Goal: Information Seeking & Learning: Learn about a topic

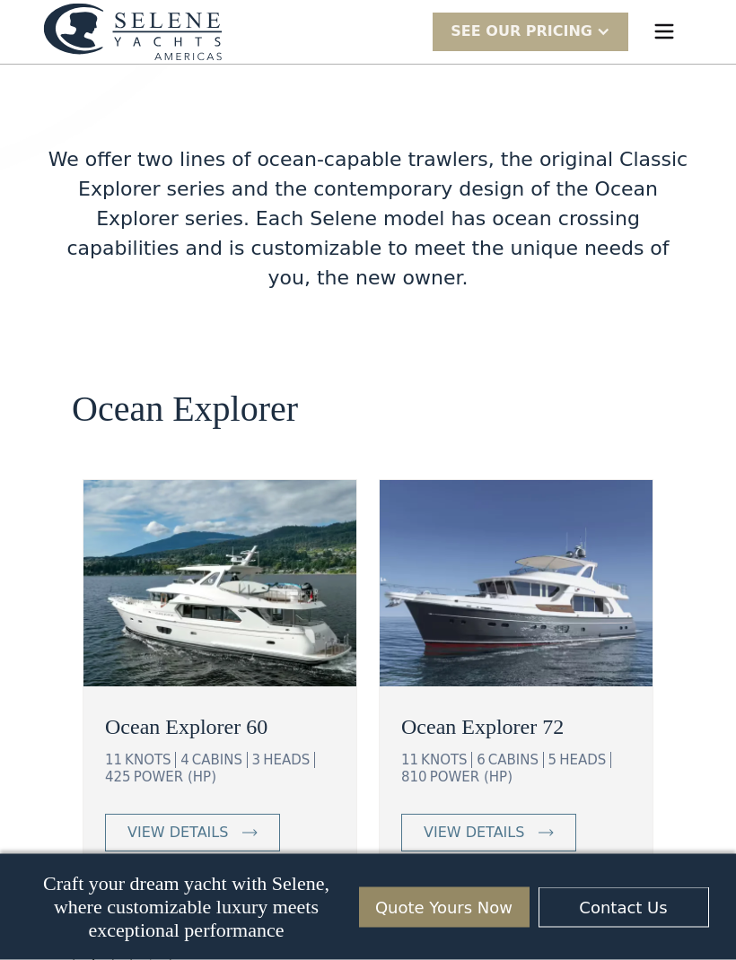
scroll to position [2935, 0]
click at [215, 822] on div "view details" at bounding box center [177, 833] width 100 height 22
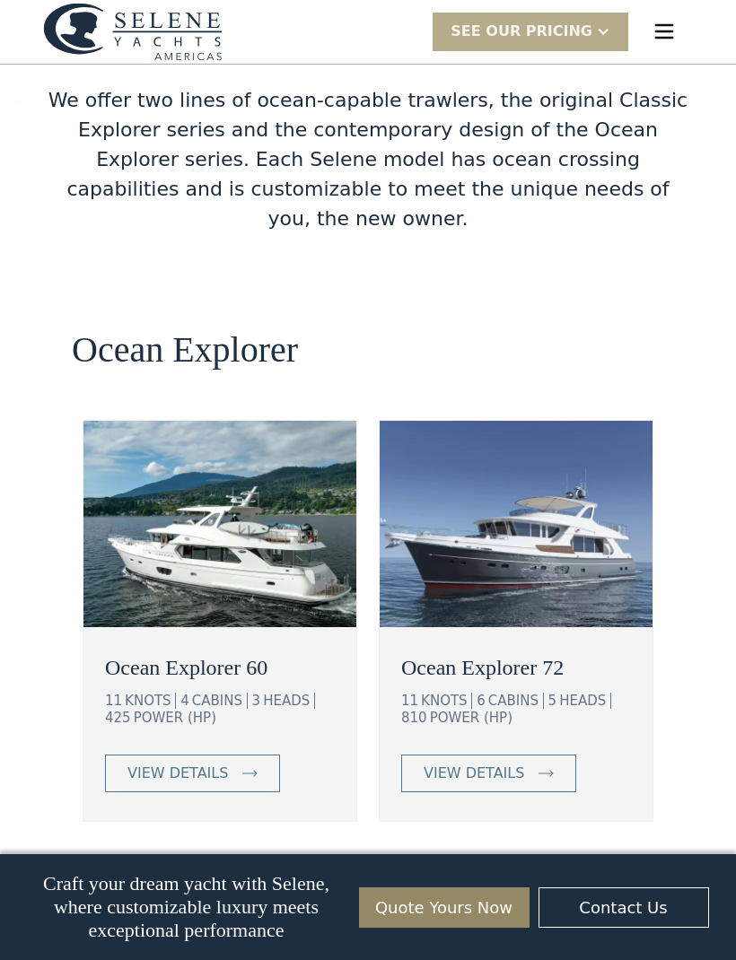
click at [522, 755] on link "view details" at bounding box center [488, 774] width 175 height 38
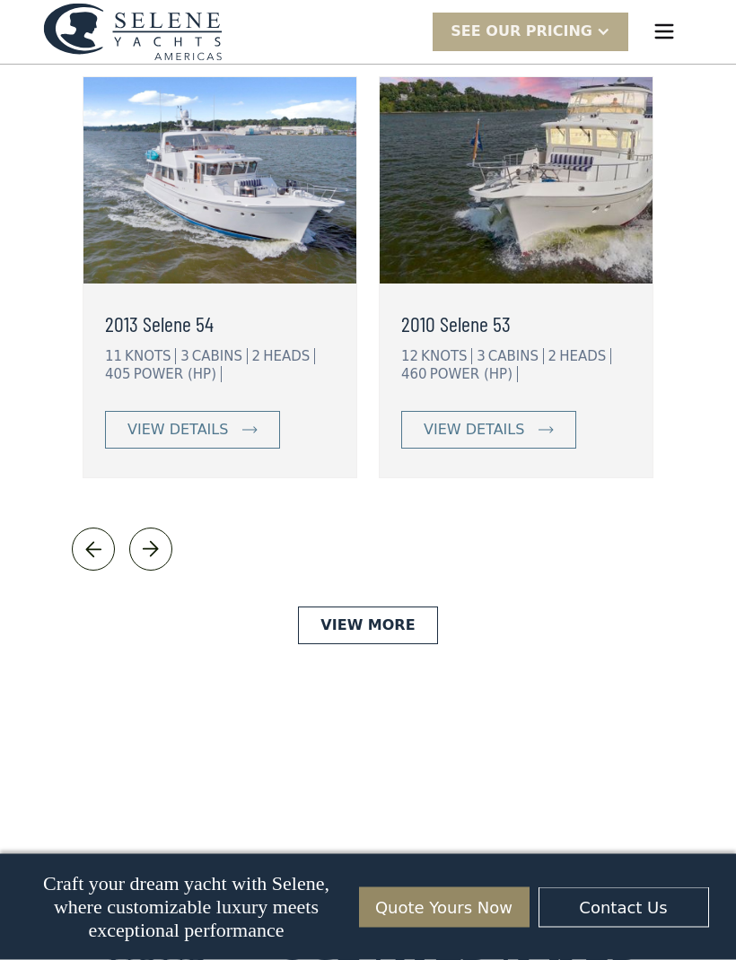
scroll to position [4777, 0]
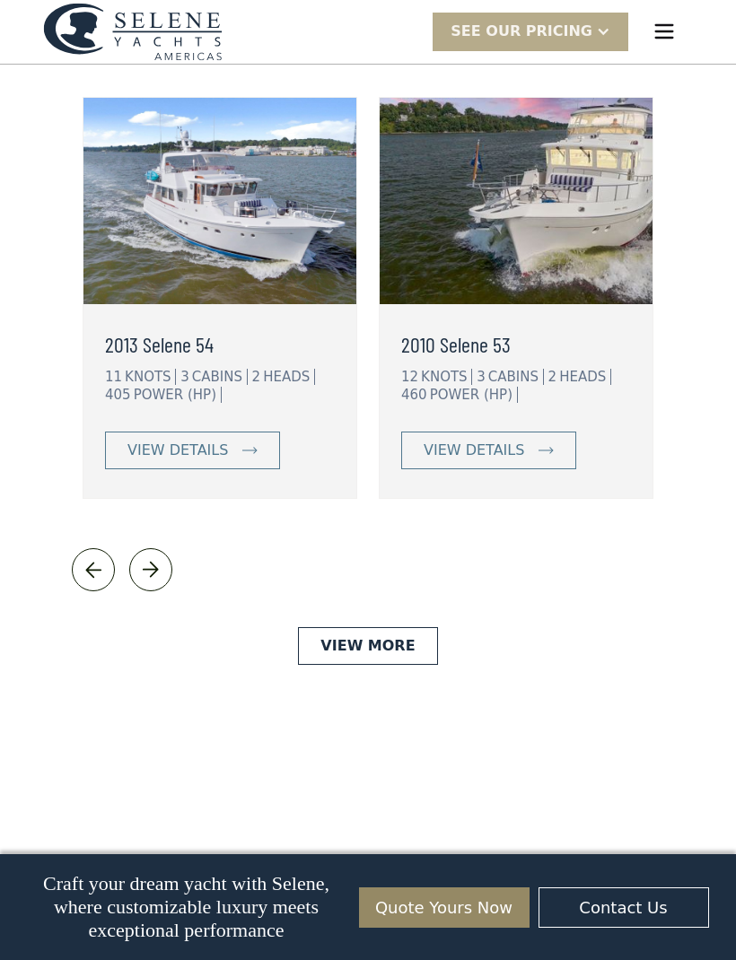
click at [391, 627] on link "View More" at bounding box center [367, 646] width 139 height 38
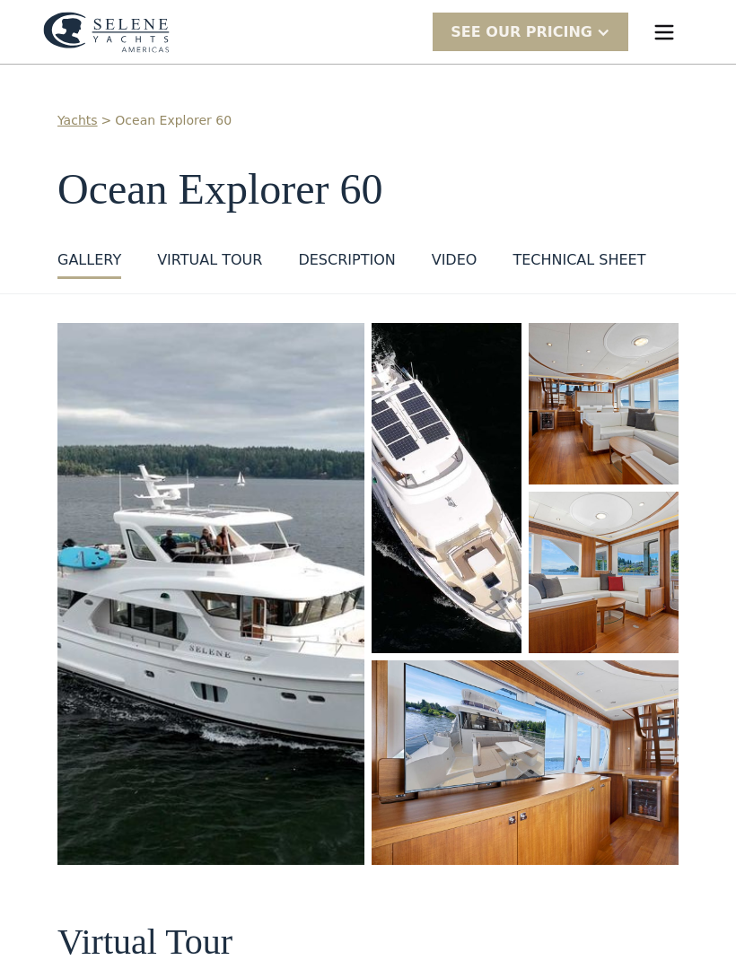
click at [260, 602] on img "open lightbox" at bounding box center [210, 594] width 307 height 542
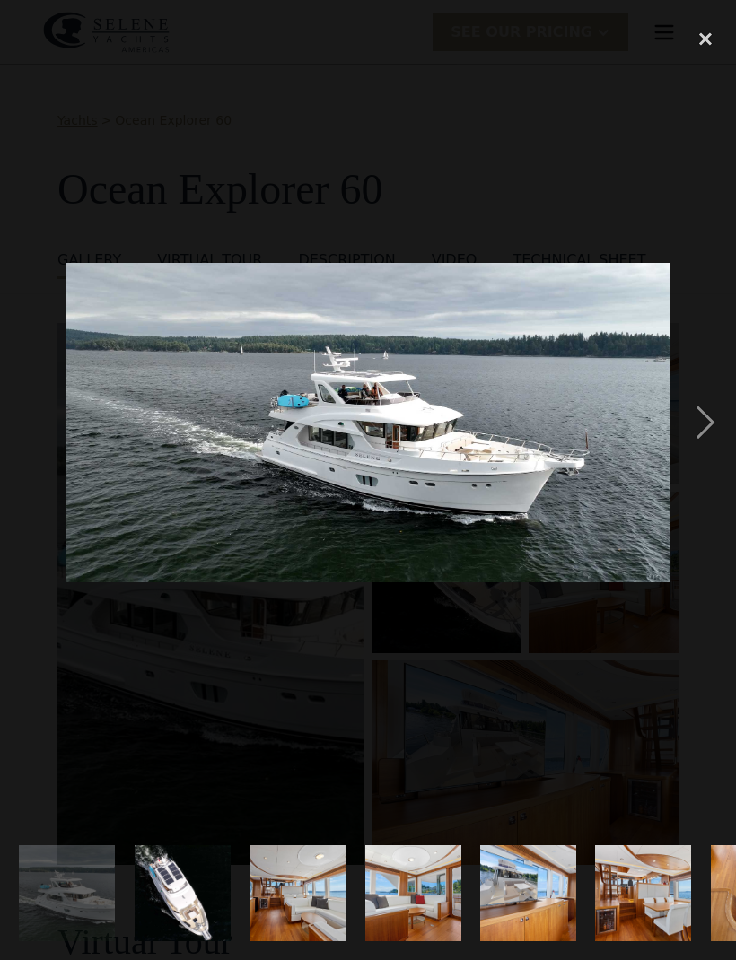
click at [709, 429] on div "next image" at bounding box center [705, 422] width 61 height 807
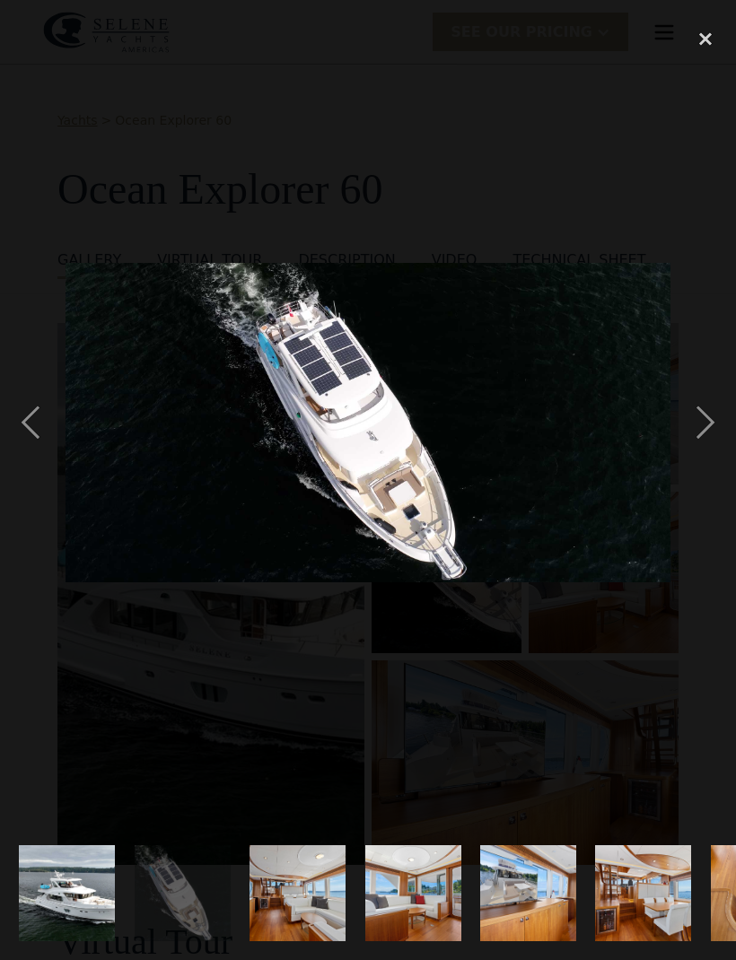
click at [706, 430] on div "next image" at bounding box center [705, 422] width 61 height 807
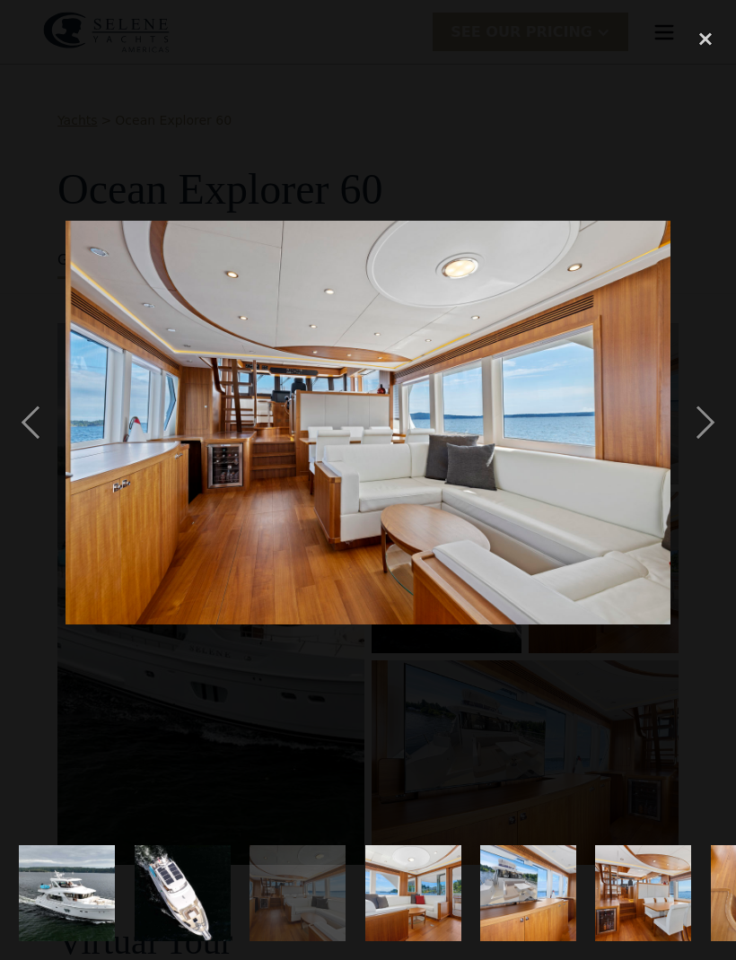
click at [711, 424] on div "next image" at bounding box center [705, 422] width 61 height 807
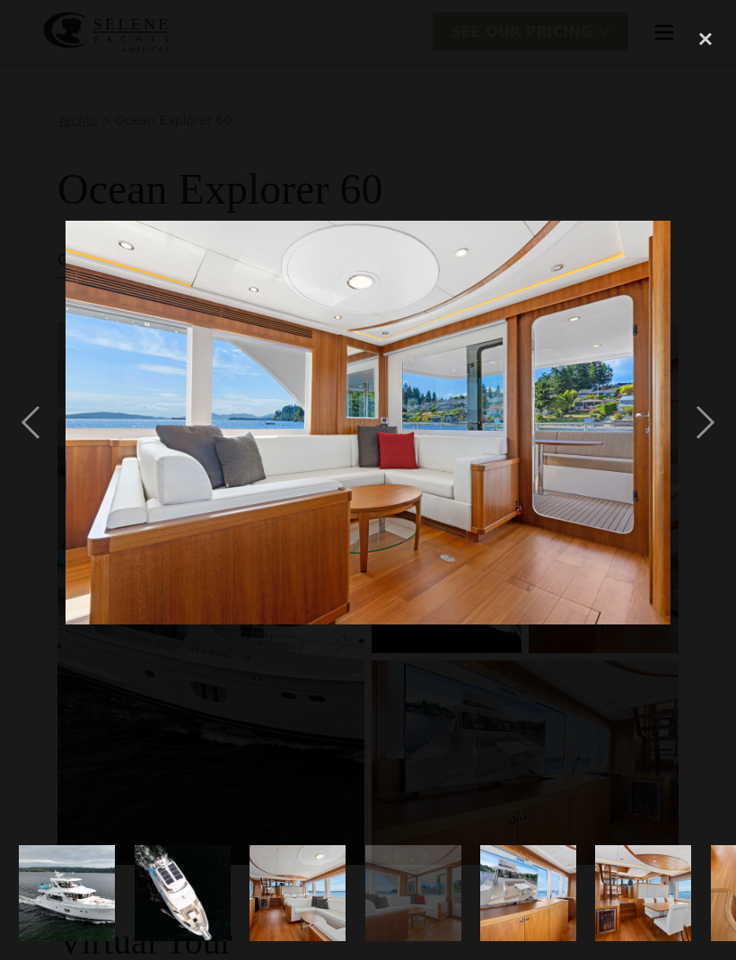
click at [718, 423] on div "next image" at bounding box center [705, 422] width 61 height 807
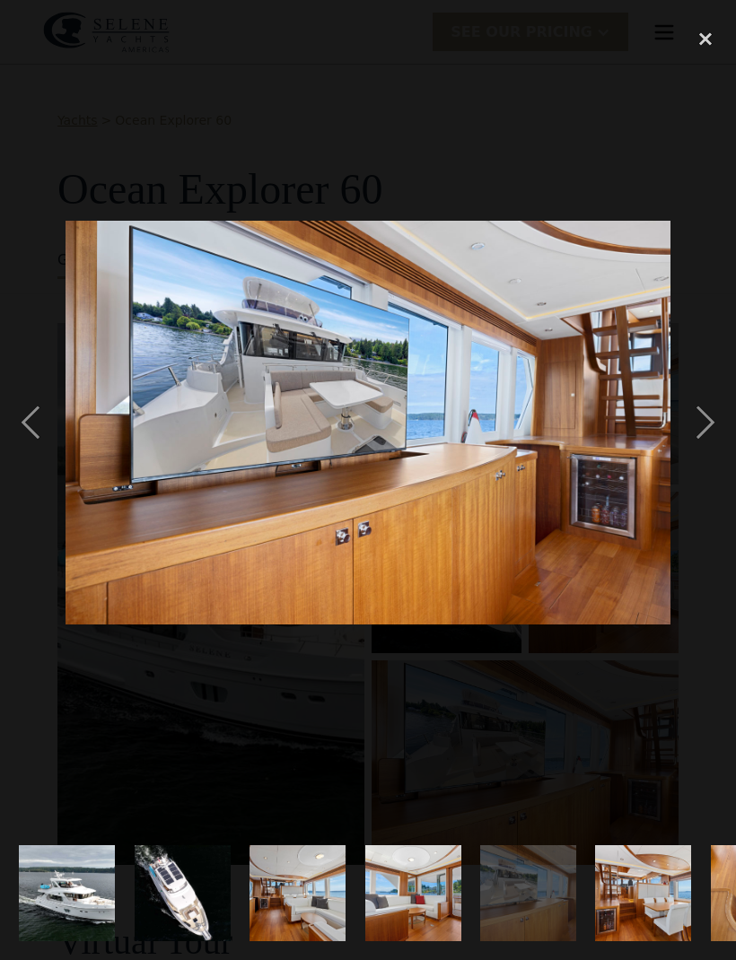
click at [718, 420] on div "next image" at bounding box center [705, 422] width 61 height 807
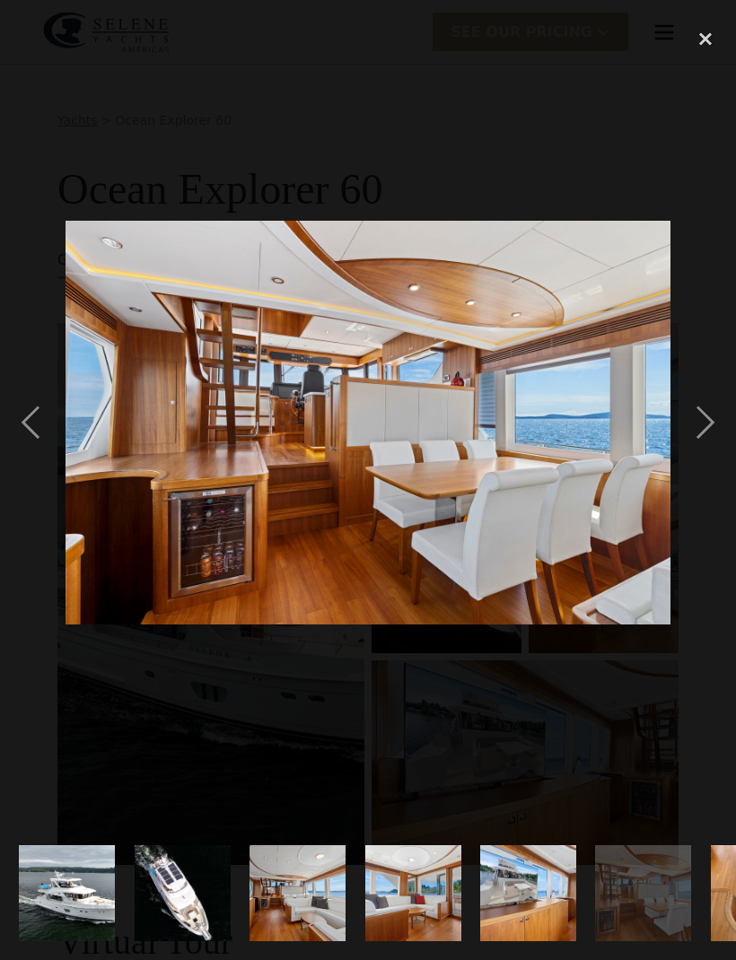
click at [39, 403] on div "previous image" at bounding box center [30, 422] width 61 height 807
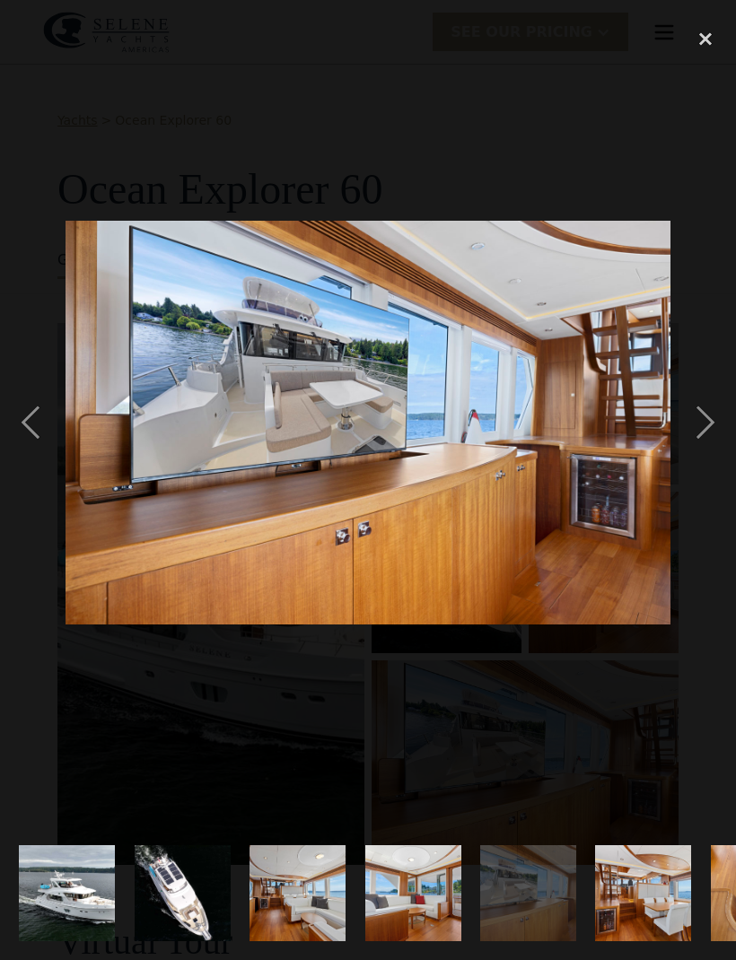
click at [31, 409] on div "previous image" at bounding box center [30, 422] width 61 height 807
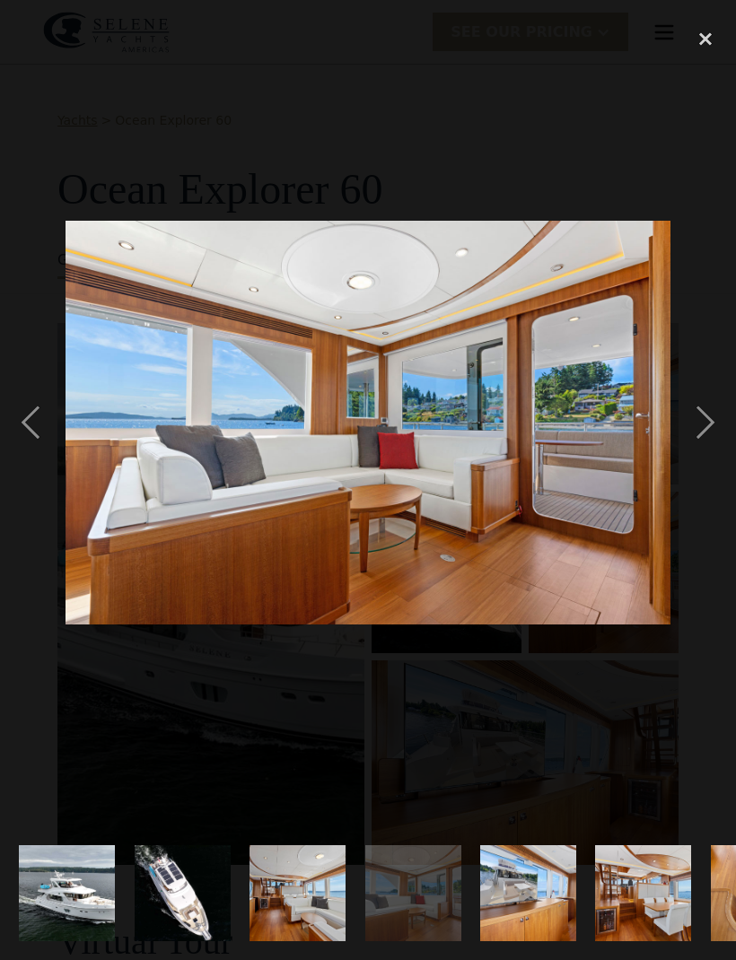
click at [703, 426] on div "next image" at bounding box center [705, 422] width 61 height 807
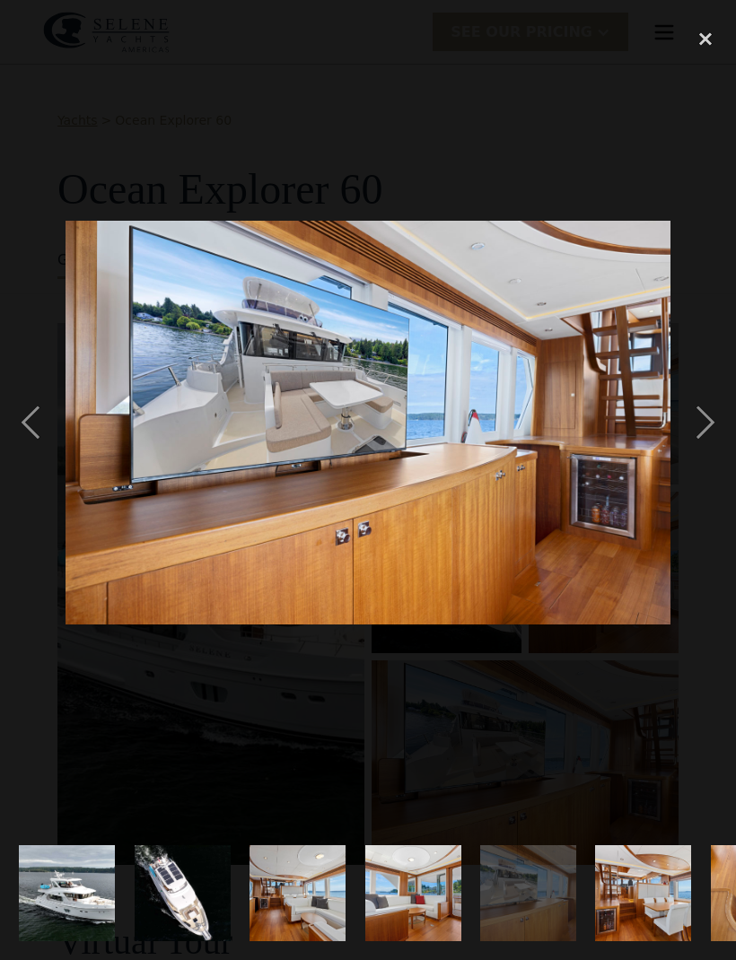
click at [711, 423] on div "next image" at bounding box center [705, 422] width 61 height 807
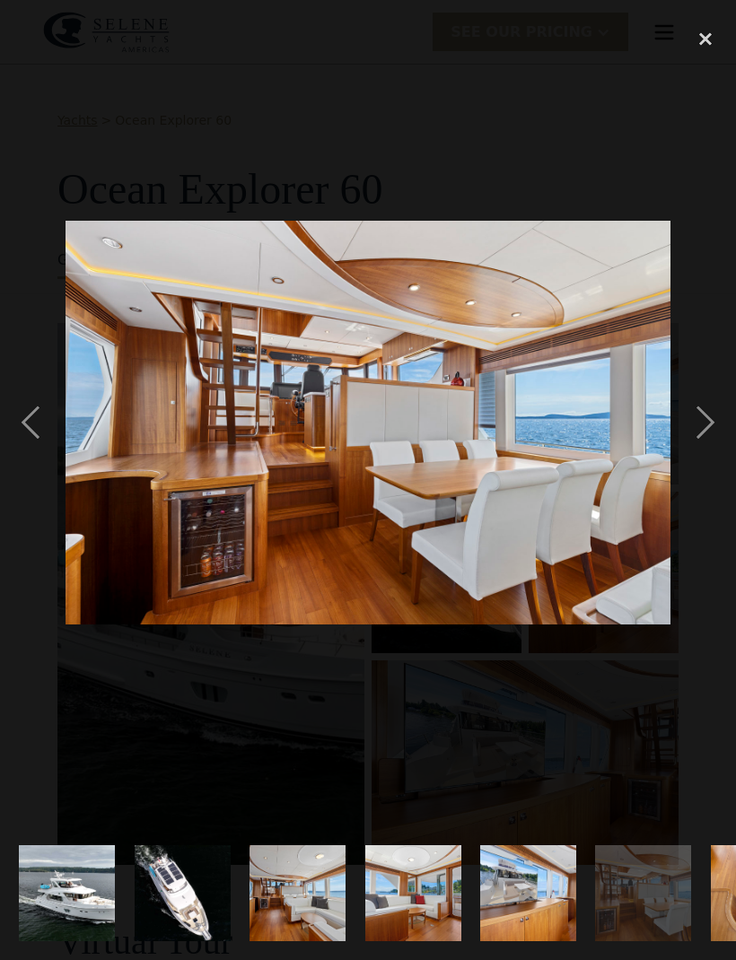
click at [712, 425] on div "next image" at bounding box center [705, 422] width 61 height 807
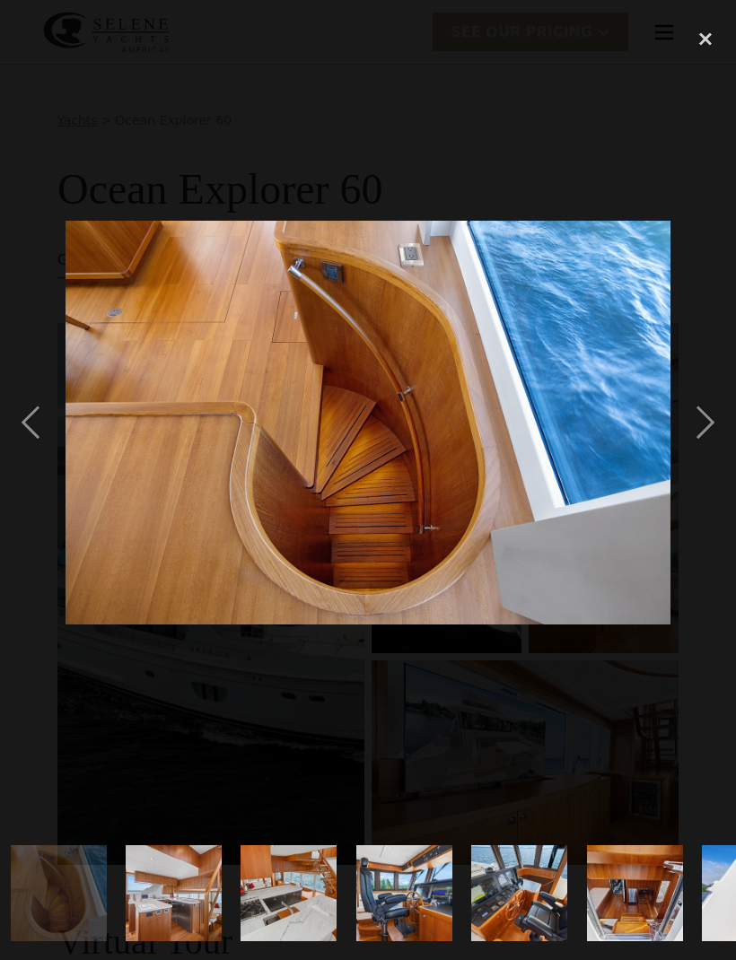
scroll to position [0, 701]
click at [704, 425] on div "next image" at bounding box center [705, 422] width 61 height 807
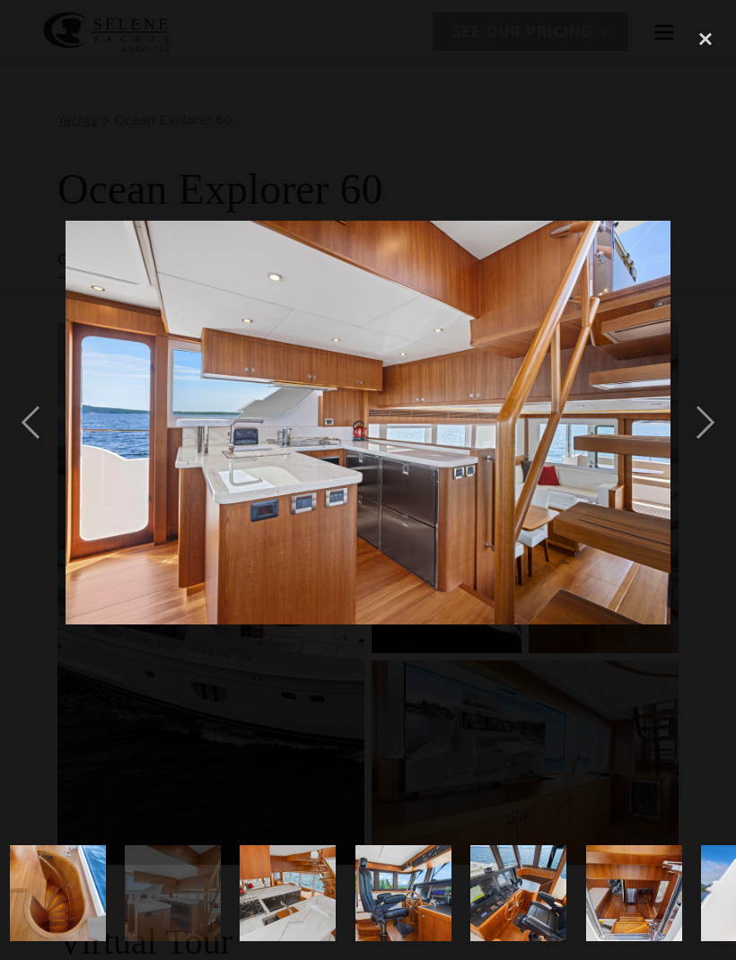
click at [707, 424] on div "next image" at bounding box center [705, 422] width 61 height 807
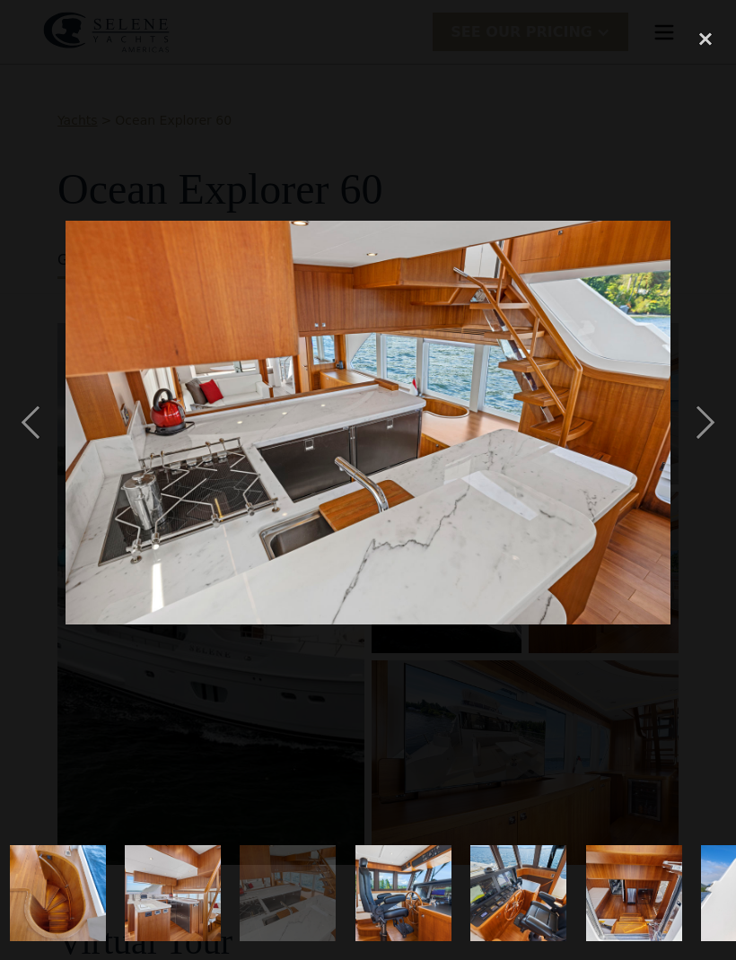
click at [709, 427] on div "next image" at bounding box center [705, 422] width 61 height 807
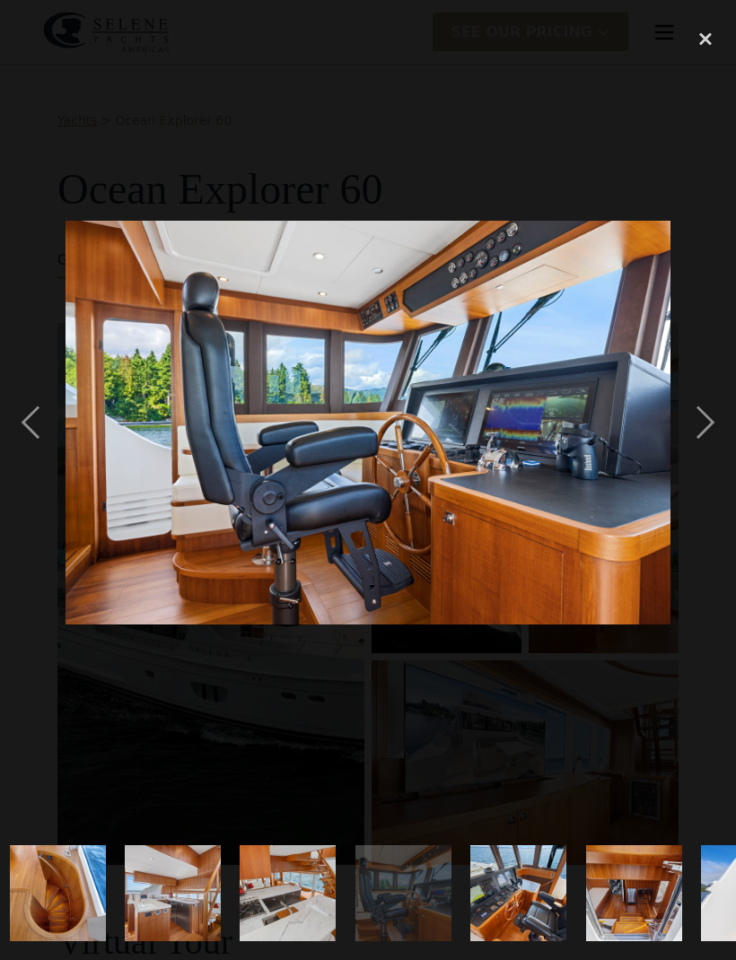
click at [712, 426] on div "next image" at bounding box center [705, 422] width 61 height 807
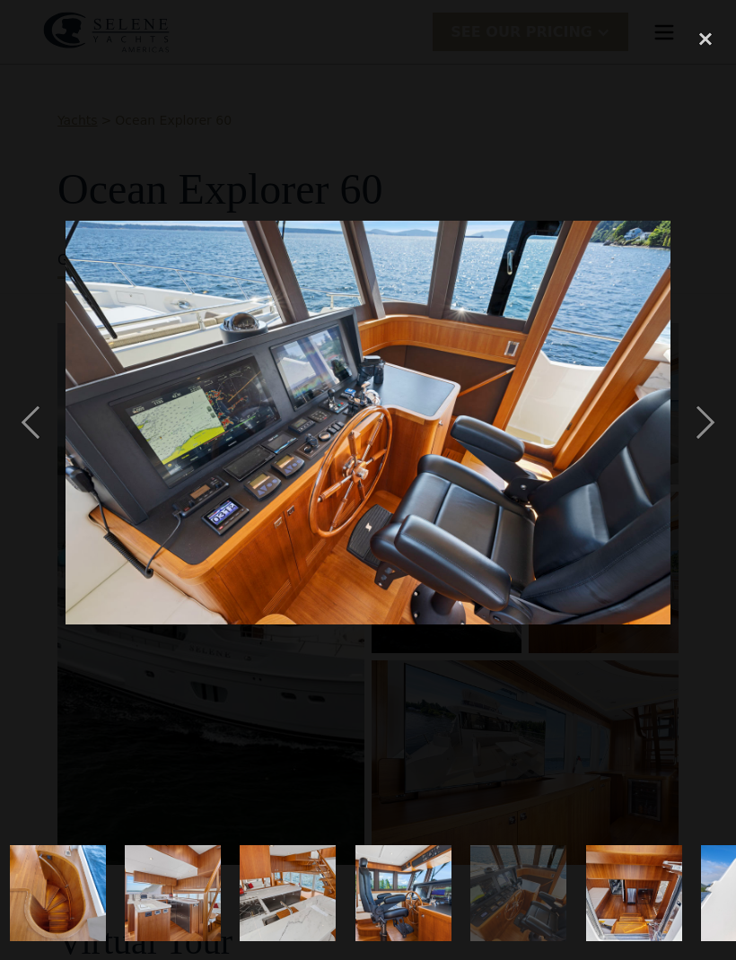
click at [710, 428] on div "next image" at bounding box center [705, 422] width 61 height 807
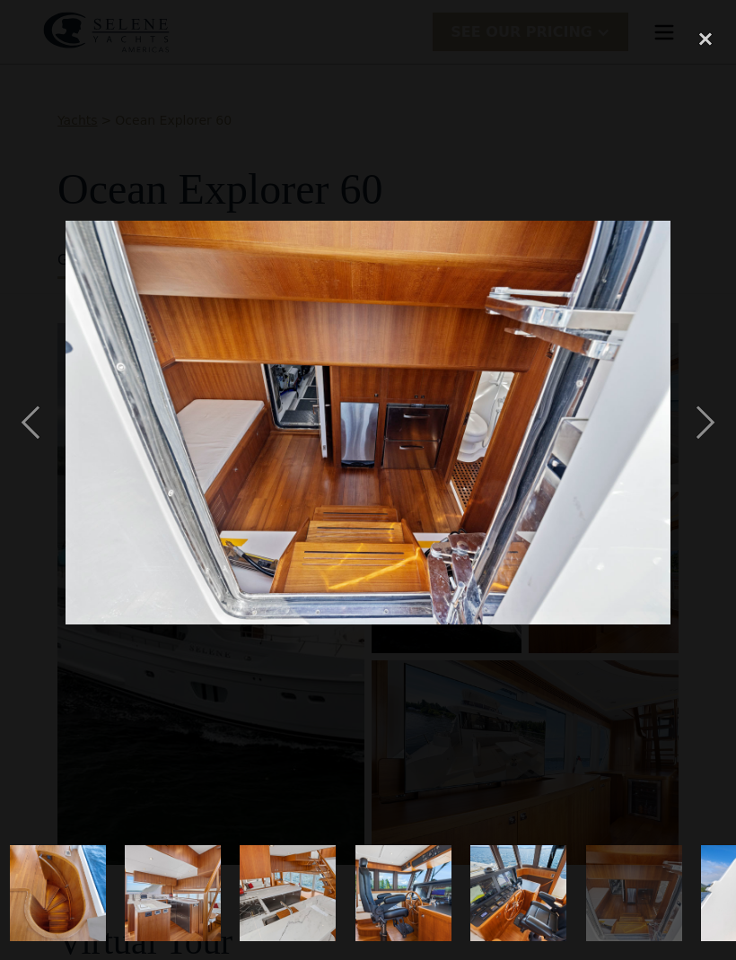
click at [711, 426] on div "next image" at bounding box center [705, 422] width 61 height 807
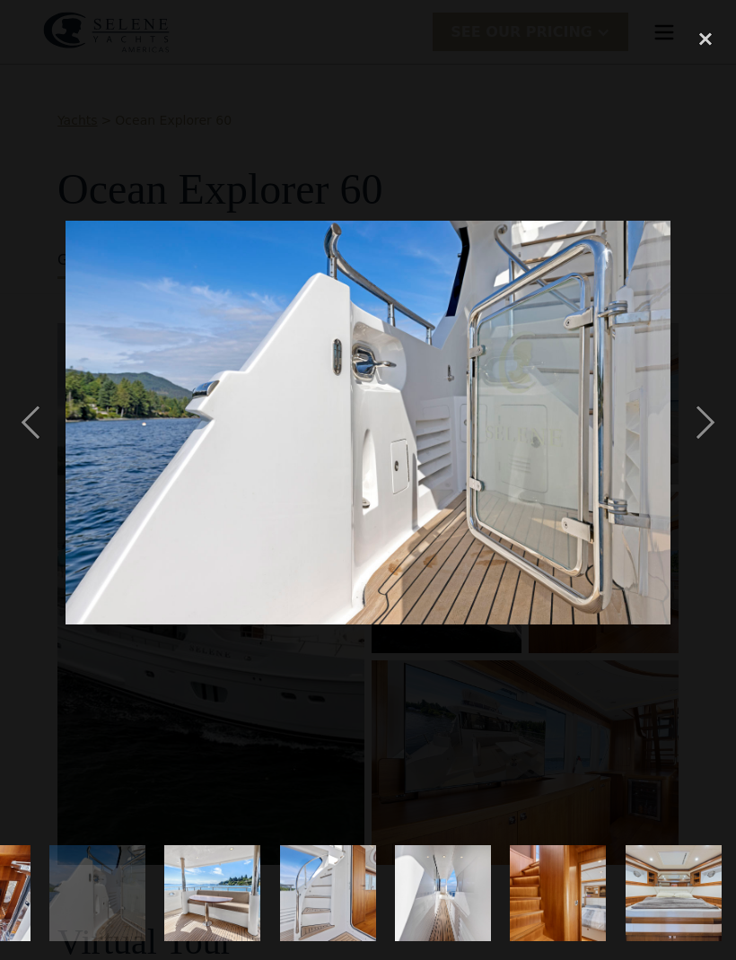
scroll to position [0, 1392]
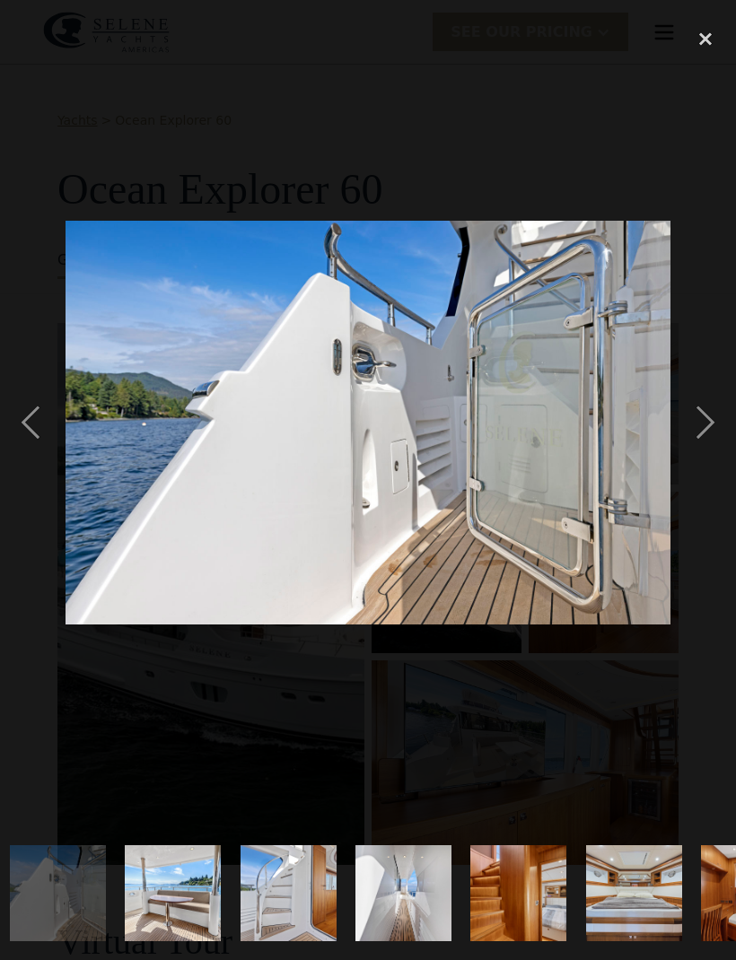
click at [35, 396] on div "previous image" at bounding box center [30, 422] width 61 height 807
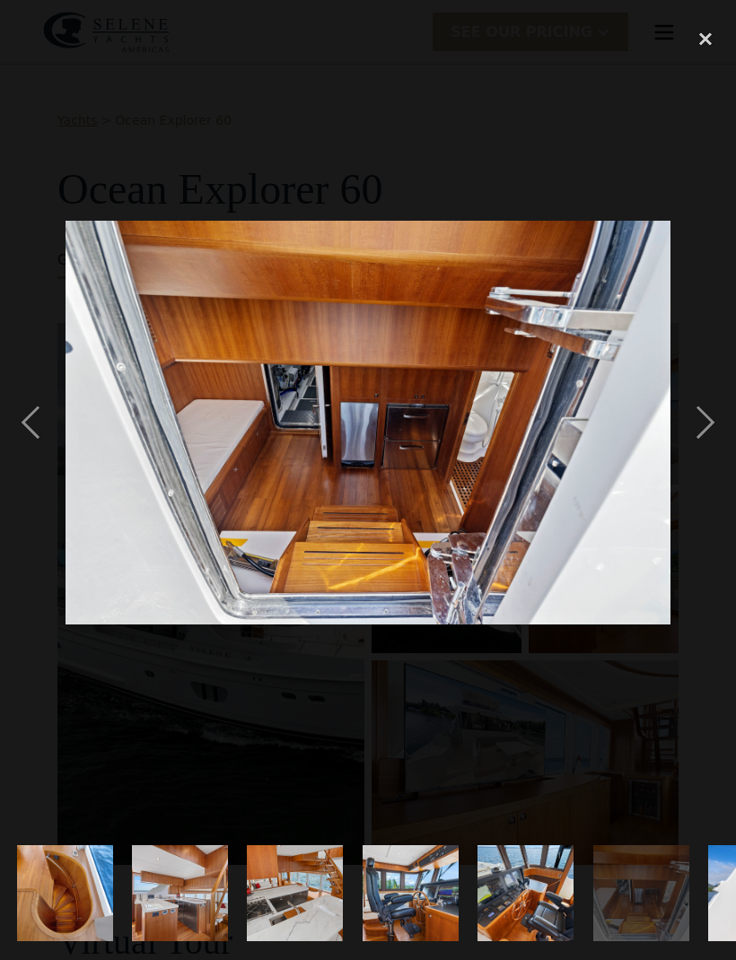
scroll to position [0, 656]
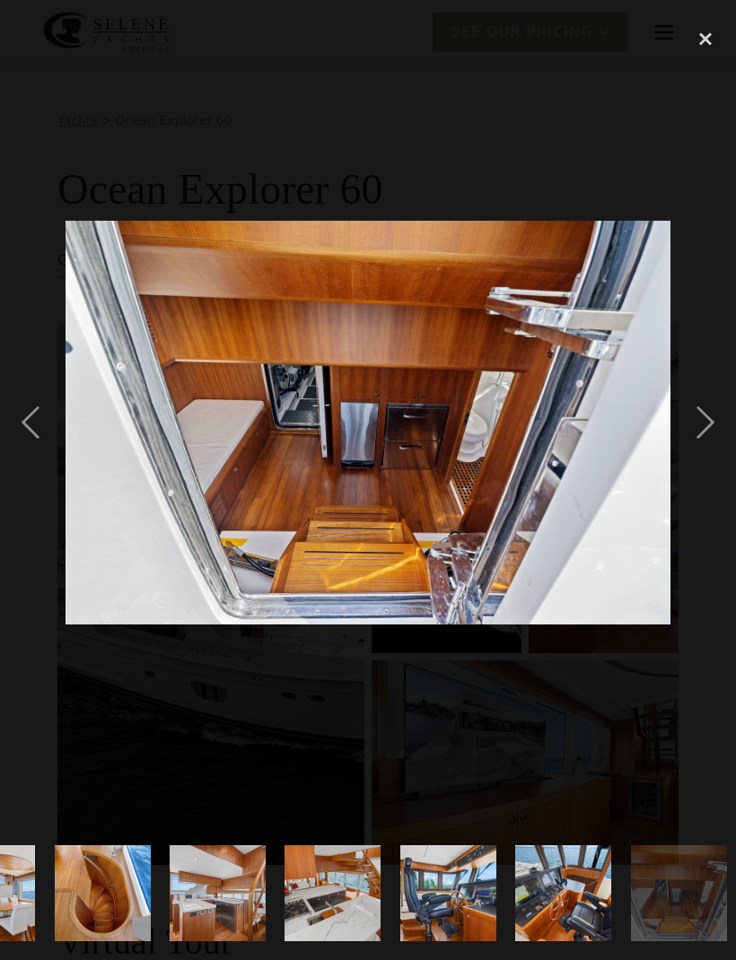
click at [708, 425] on div "next image" at bounding box center [705, 422] width 61 height 807
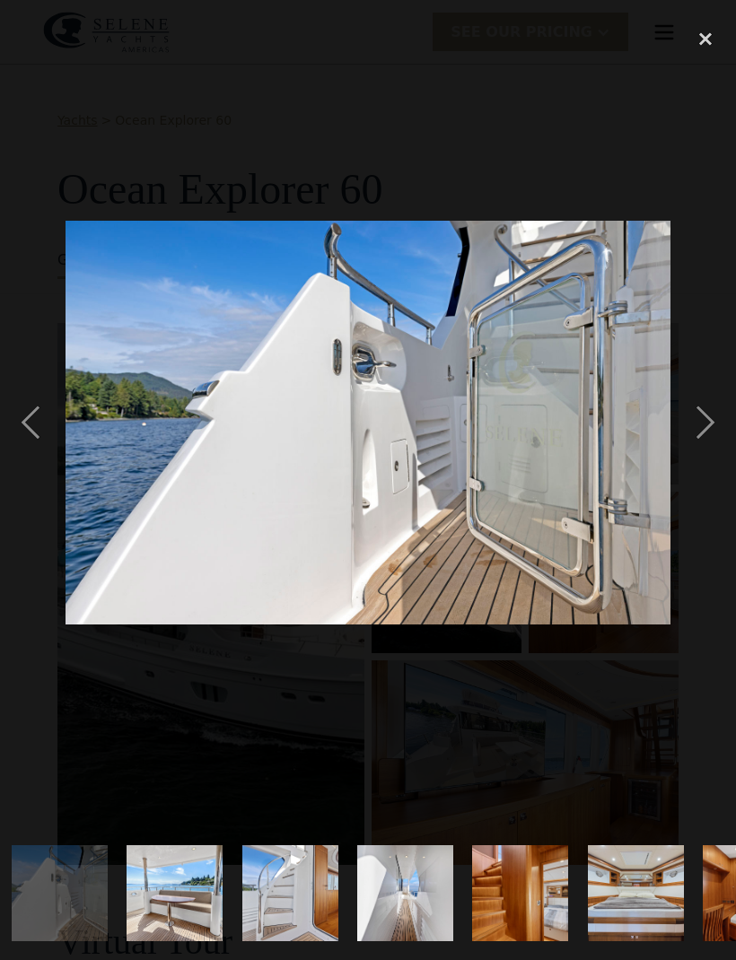
scroll to position [0, 1392]
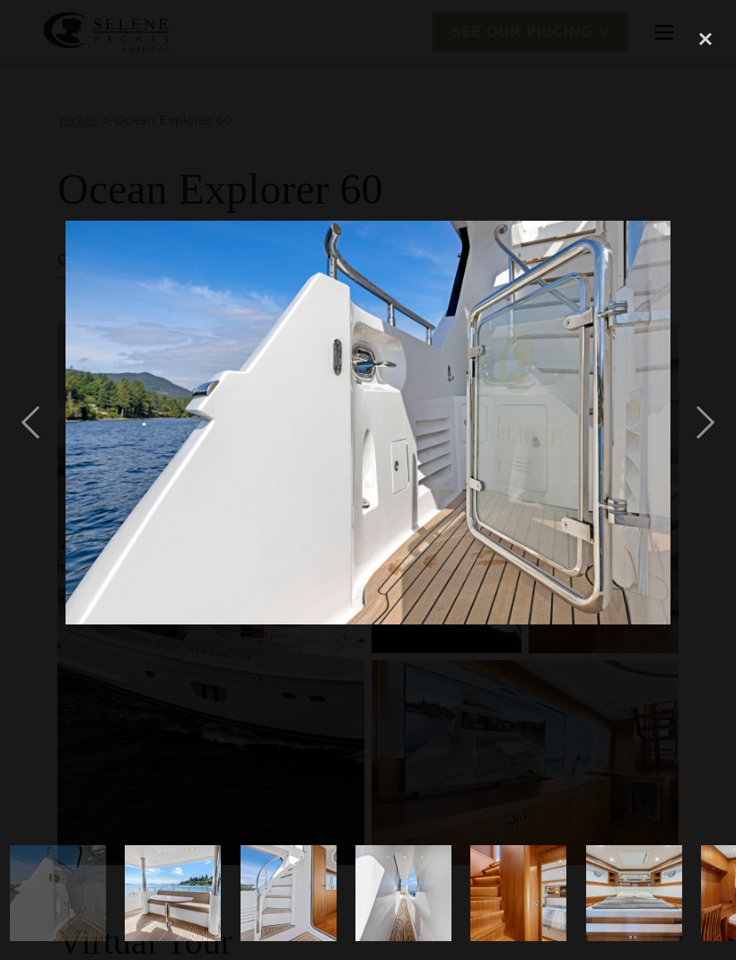
click at [711, 425] on div "next image" at bounding box center [705, 422] width 61 height 807
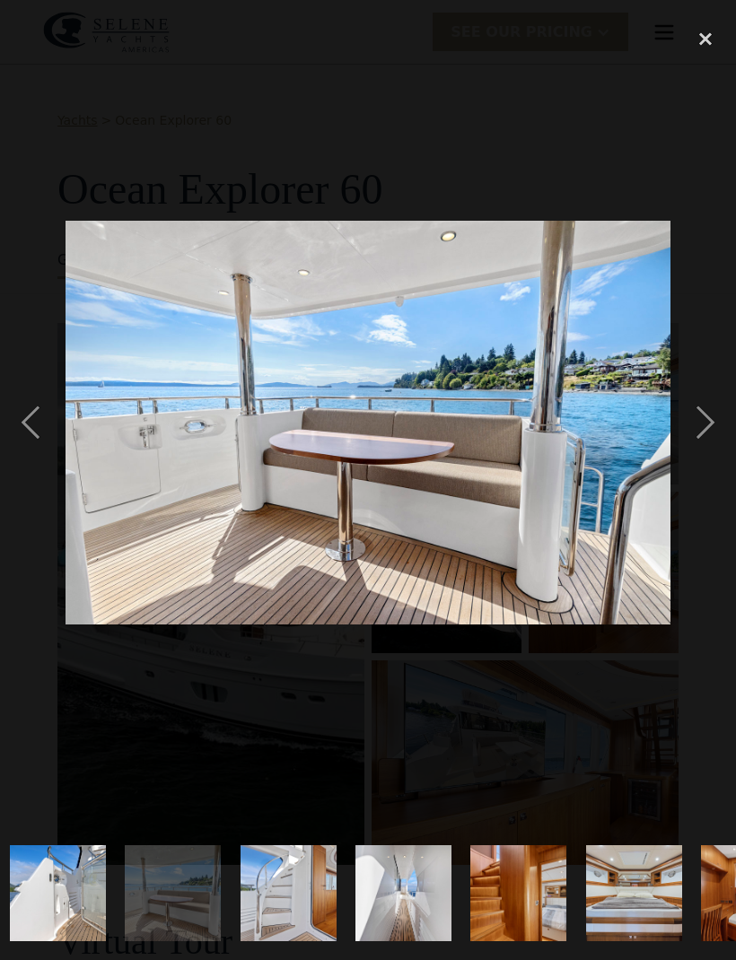
click at [711, 425] on div "next image" at bounding box center [705, 422] width 61 height 807
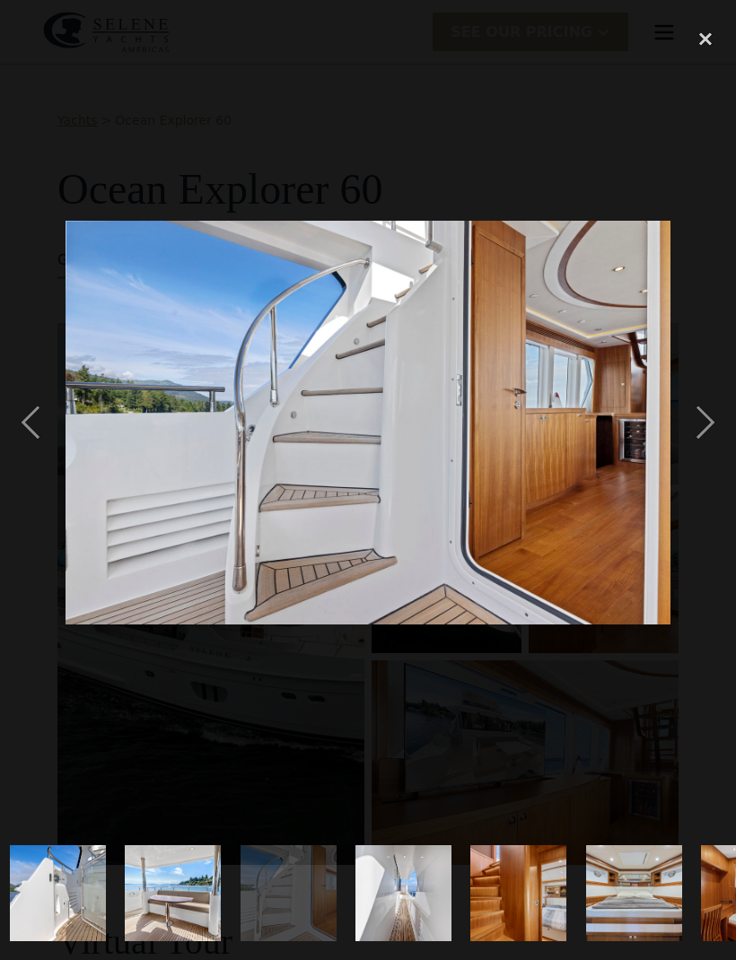
click at [712, 423] on div "next image" at bounding box center [705, 422] width 61 height 807
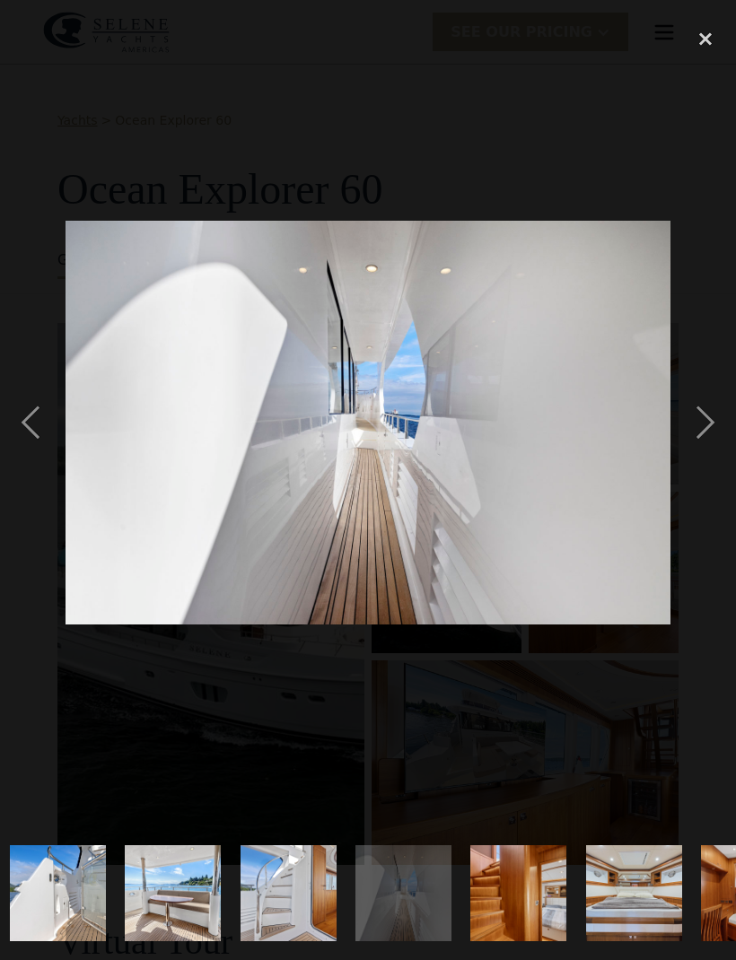
click at [711, 424] on div "next image" at bounding box center [705, 422] width 61 height 807
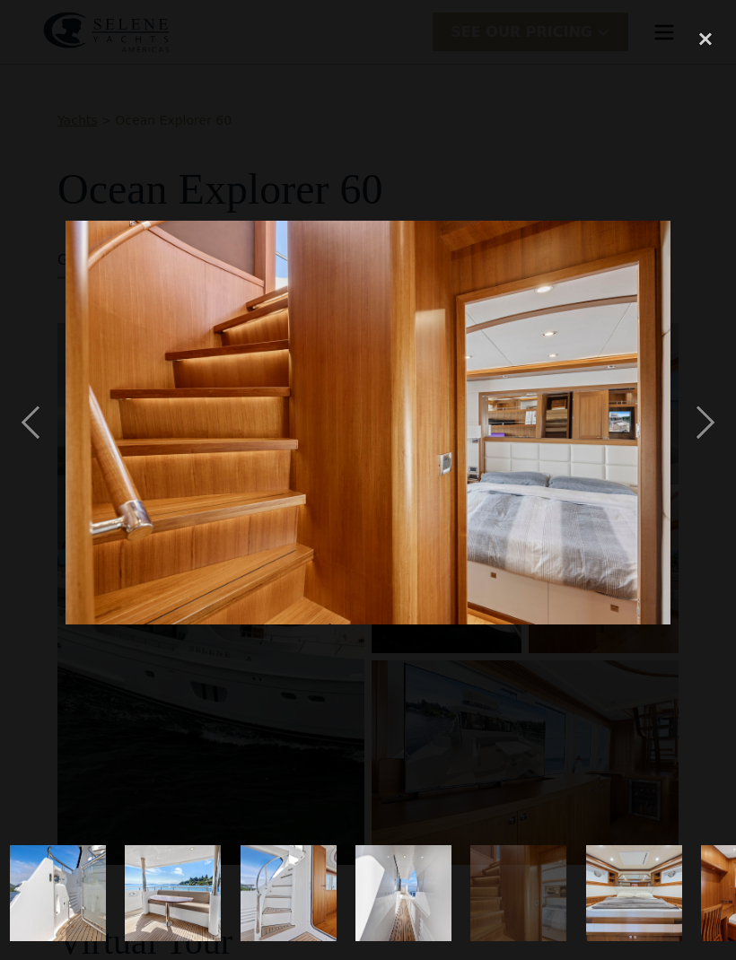
click at [716, 422] on div "next image" at bounding box center [705, 422] width 61 height 807
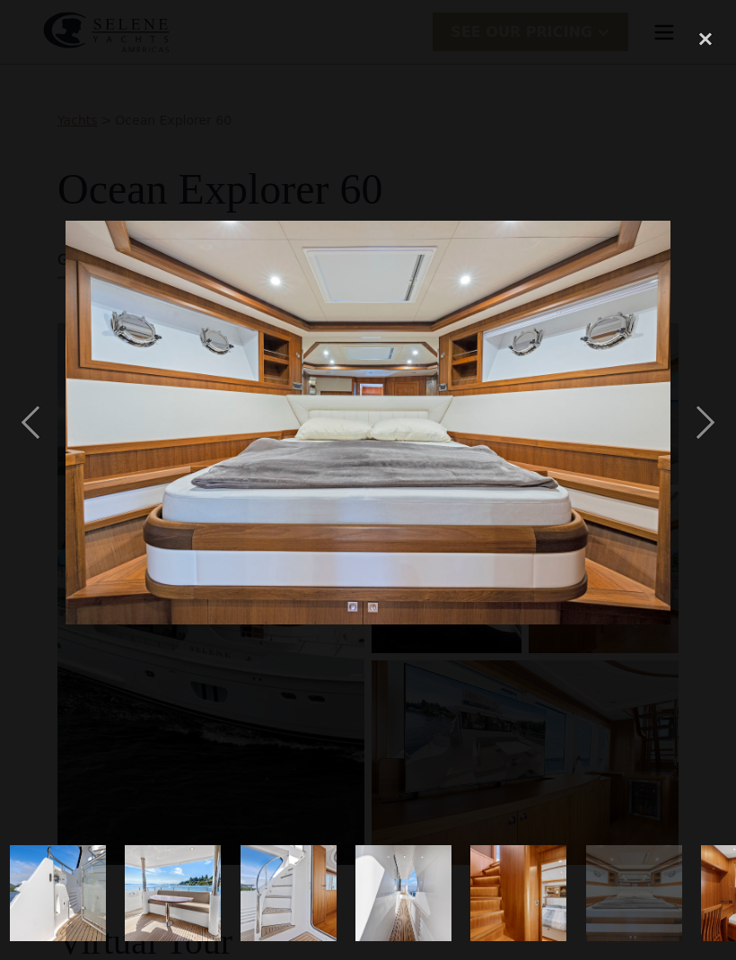
click at [721, 420] on div "next image" at bounding box center [705, 422] width 61 height 807
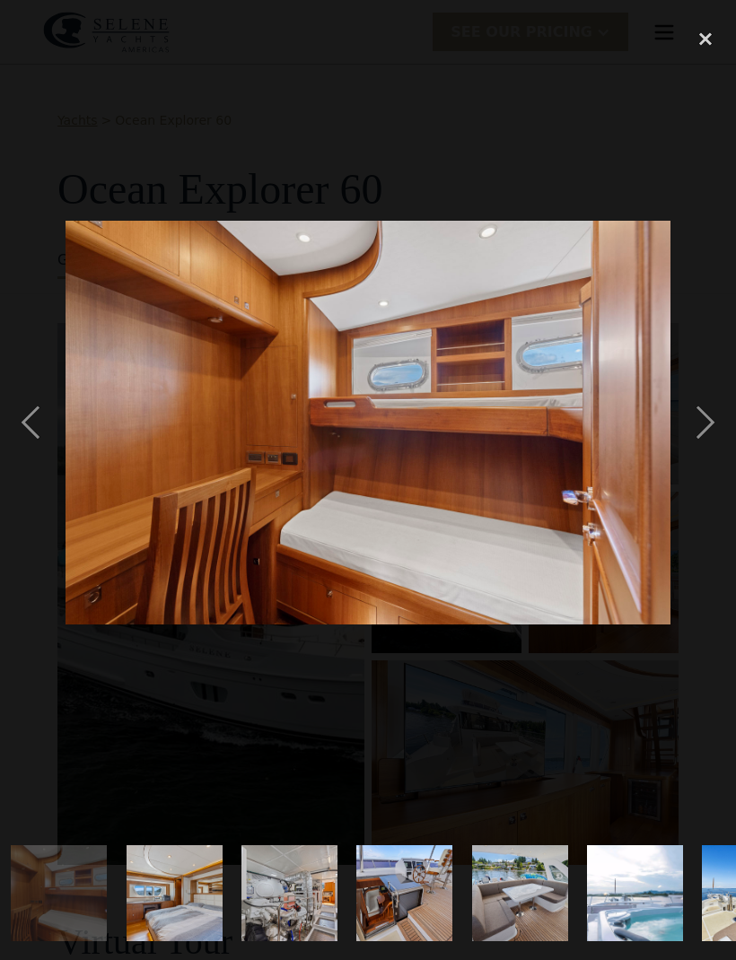
scroll to position [0, 2082]
click at [716, 422] on div "next image" at bounding box center [705, 422] width 61 height 807
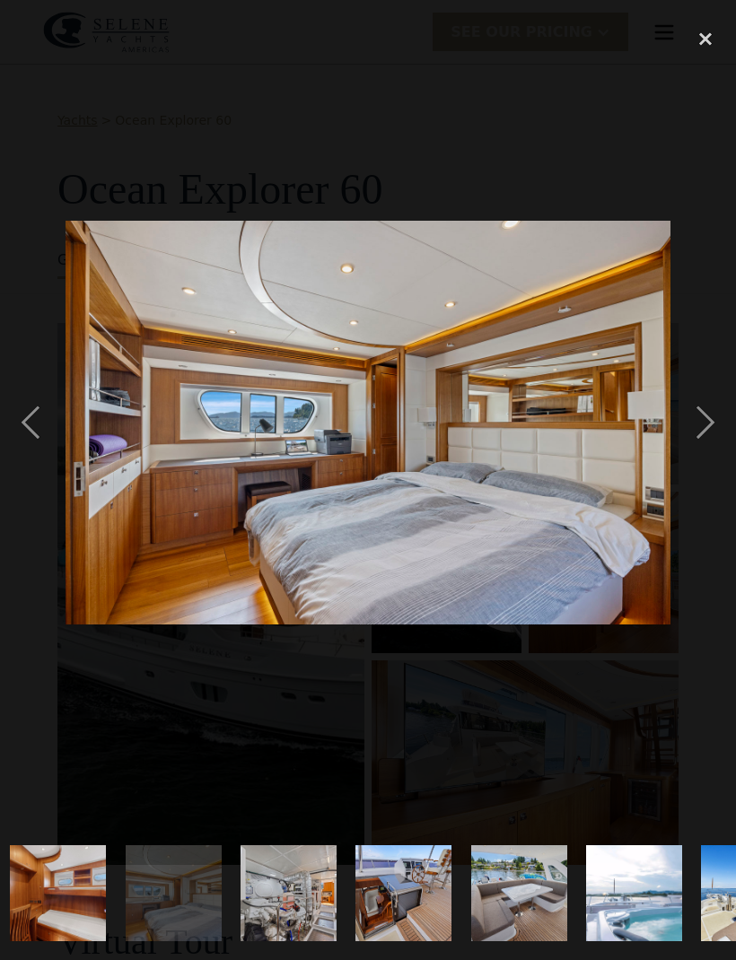
click at [716, 422] on div "next image" at bounding box center [705, 422] width 61 height 807
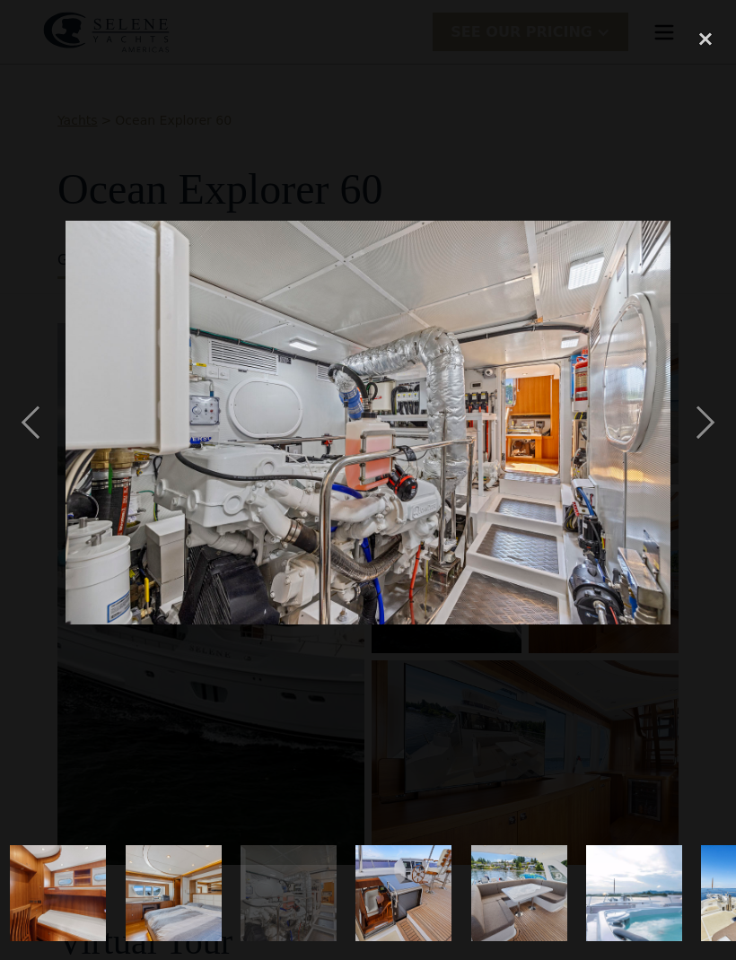
click at [716, 422] on div "next image" at bounding box center [705, 422] width 61 height 807
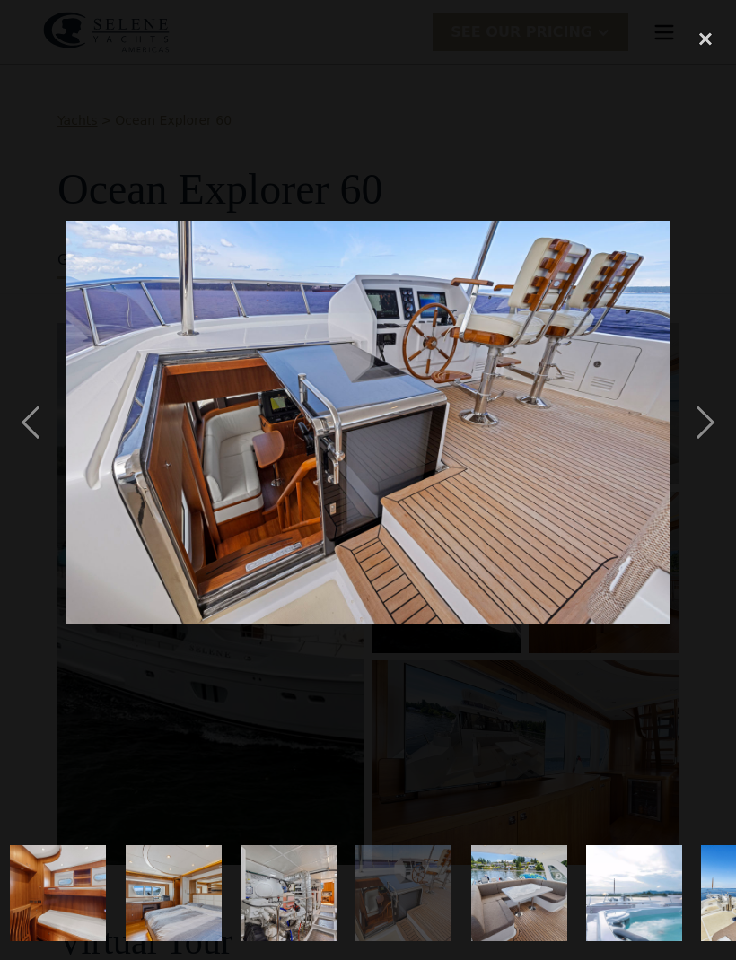
click at [711, 425] on div "next image" at bounding box center [705, 422] width 61 height 807
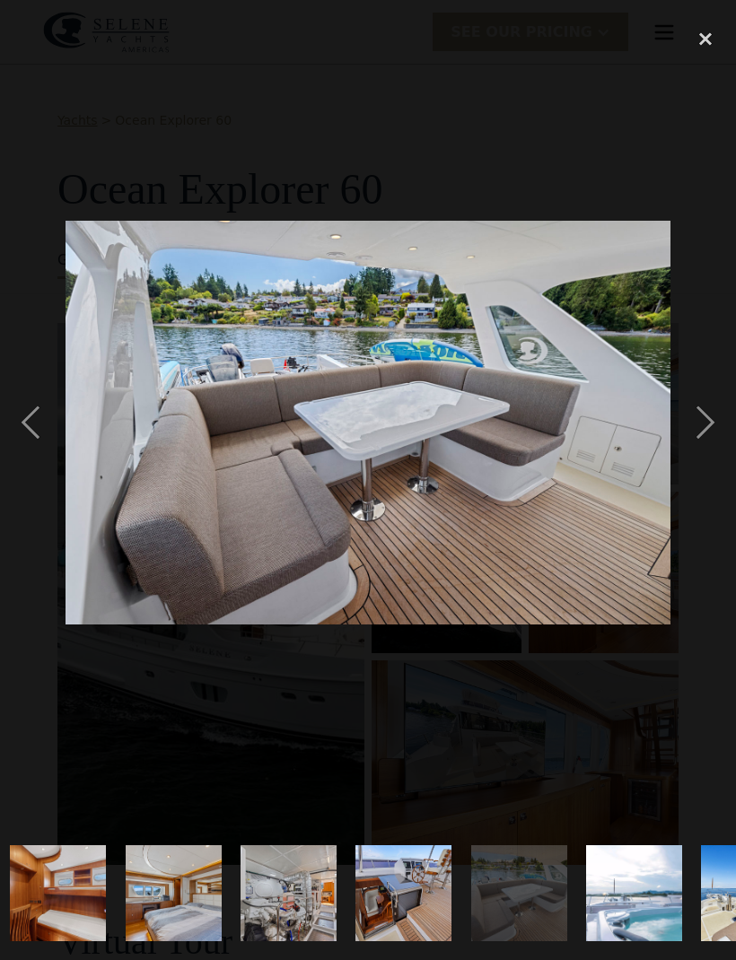
click at [715, 423] on div "next image" at bounding box center [705, 422] width 61 height 807
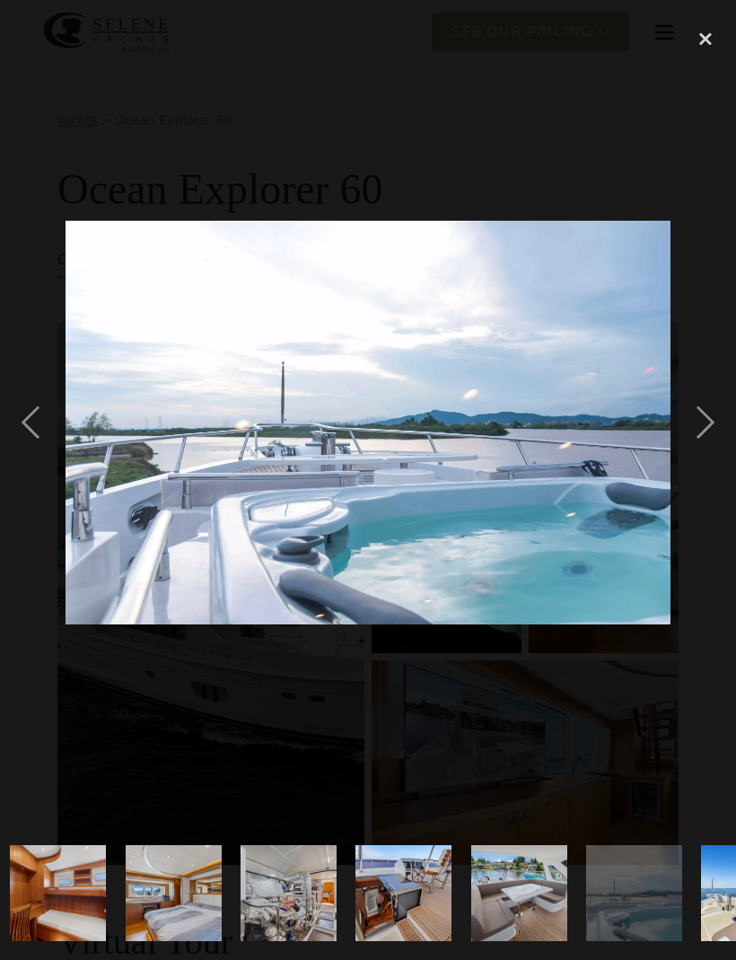
click at [715, 424] on div "next image" at bounding box center [705, 422] width 61 height 807
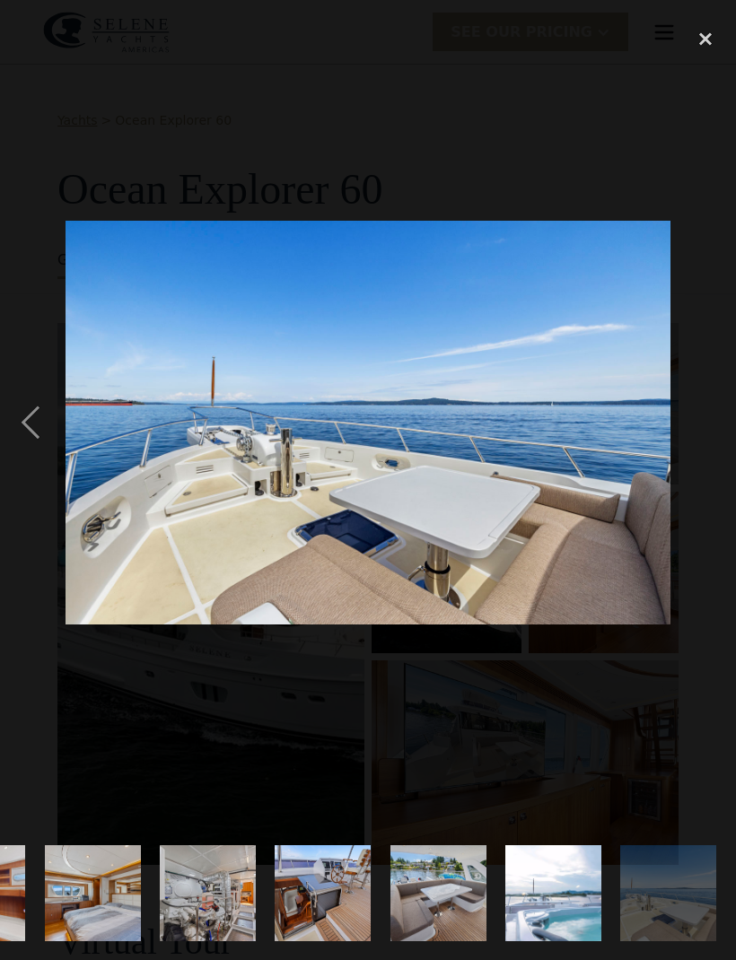
scroll to position [0, 2163]
click at [721, 421] on div "next image" at bounding box center [705, 422] width 61 height 807
click at [32, 426] on div "previous image" at bounding box center [30, 422] width 61 height 807
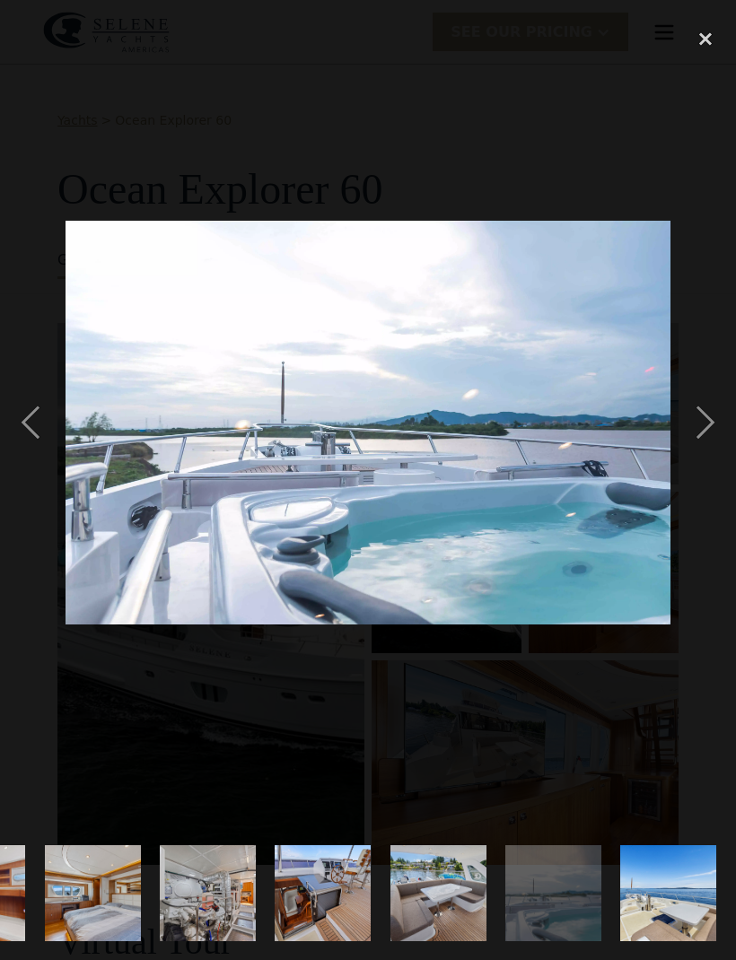
click at [704, 41] on div "close lightbox" at bounding box center [705, 38] width 61 height 39
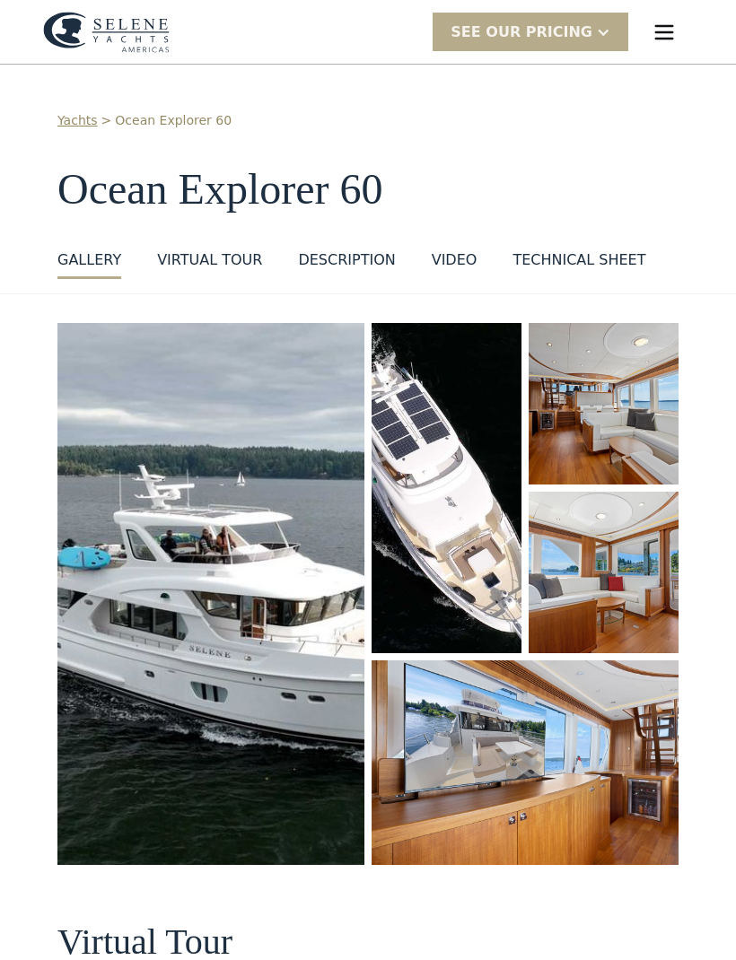
scroll to position [0, 0]
click at [474, 583] on img "open lightbox" at bounding box center [446, 488] width 150 height 330
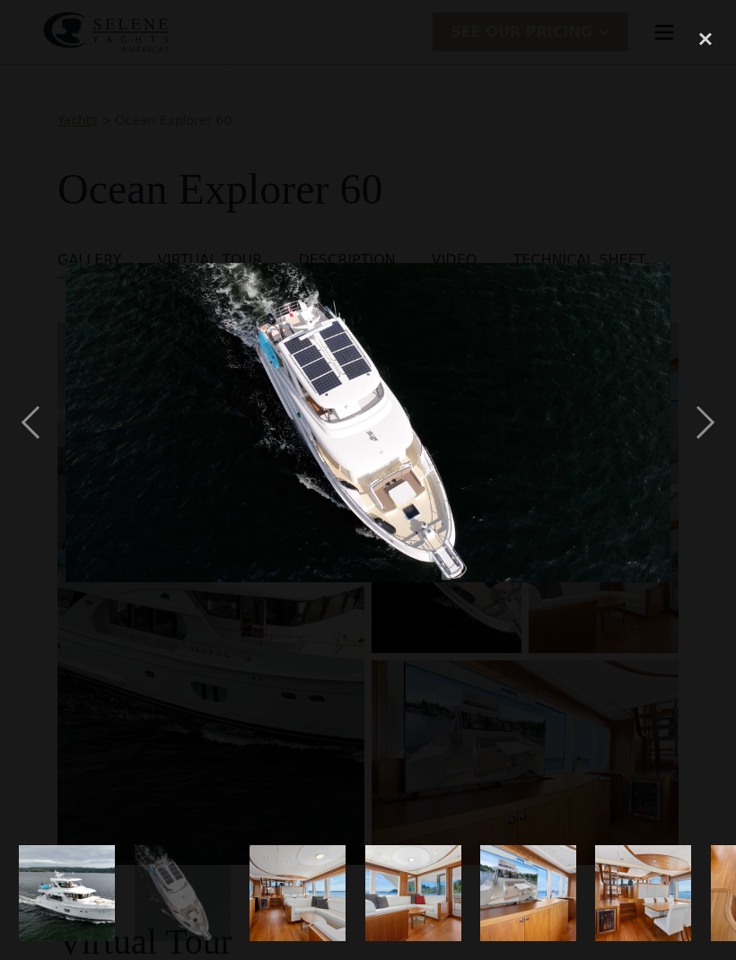
click at [711, 432] on div "next image" at bounding box center [705, 422] width 61 height 807
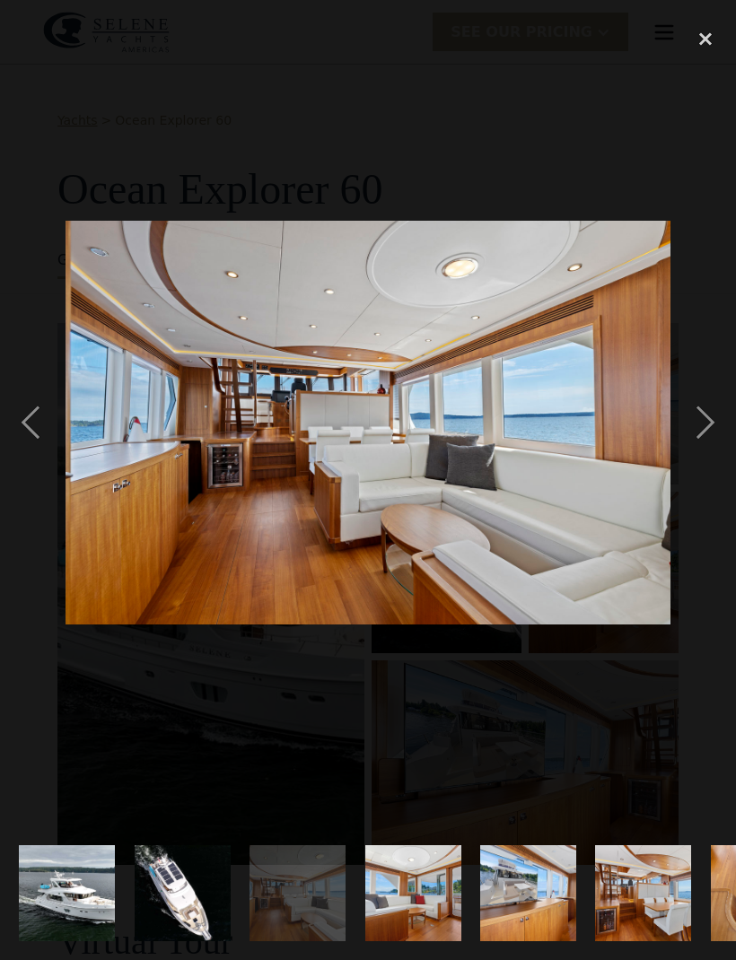
click at [18, 419] on div "previous image" at bounding box center [30, 422] width 61 height 807
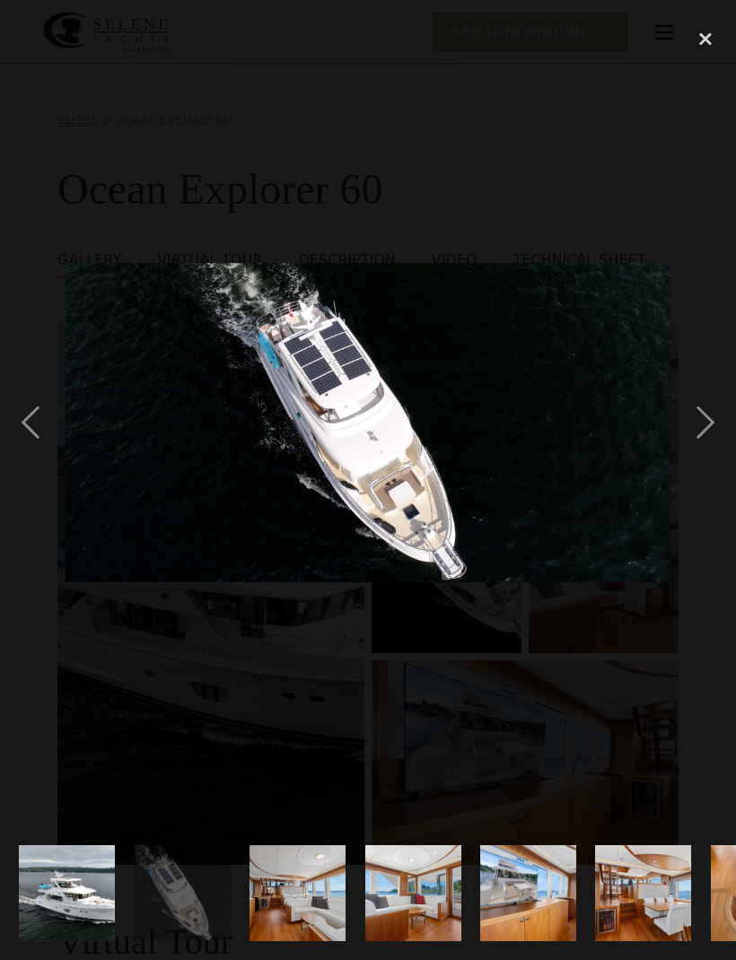
click at [22, 414] on div "previous image" at bounding box center [30, 422] width 61 height 807
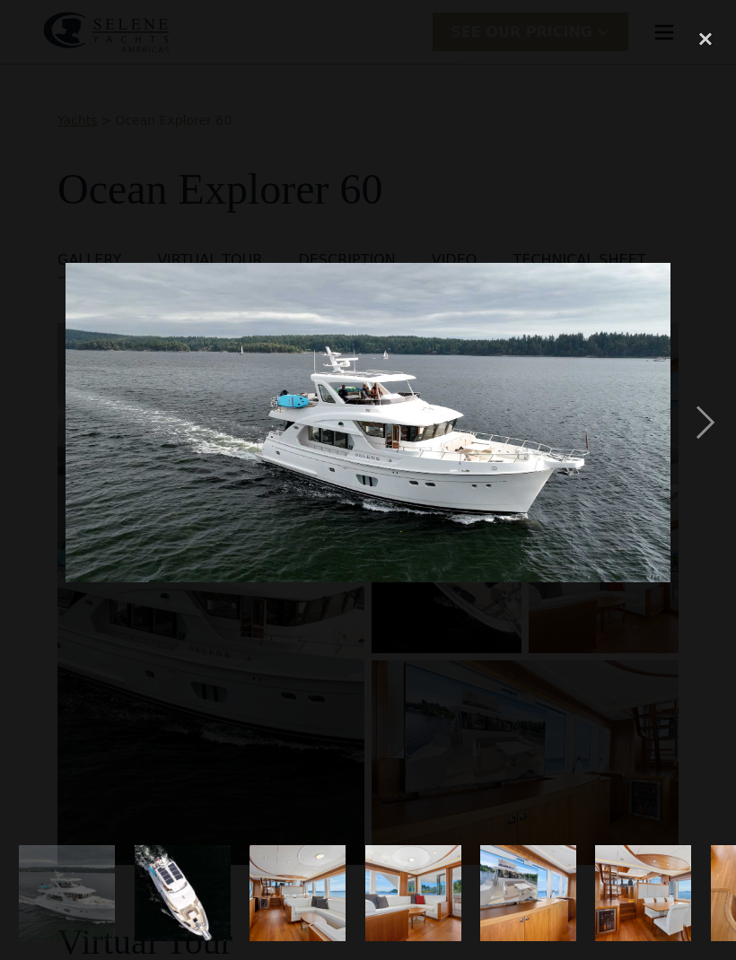
click at [701, 44] on div "close lightbox" at bounding box center [705, 38] width 61 height 39
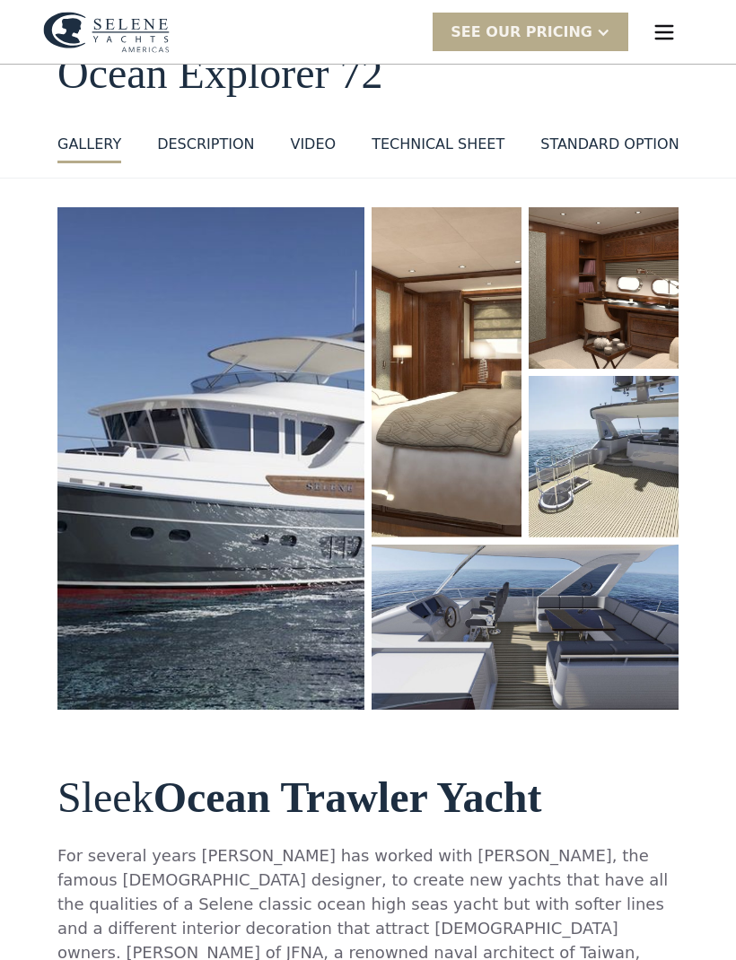
scroll to position [113, 0]
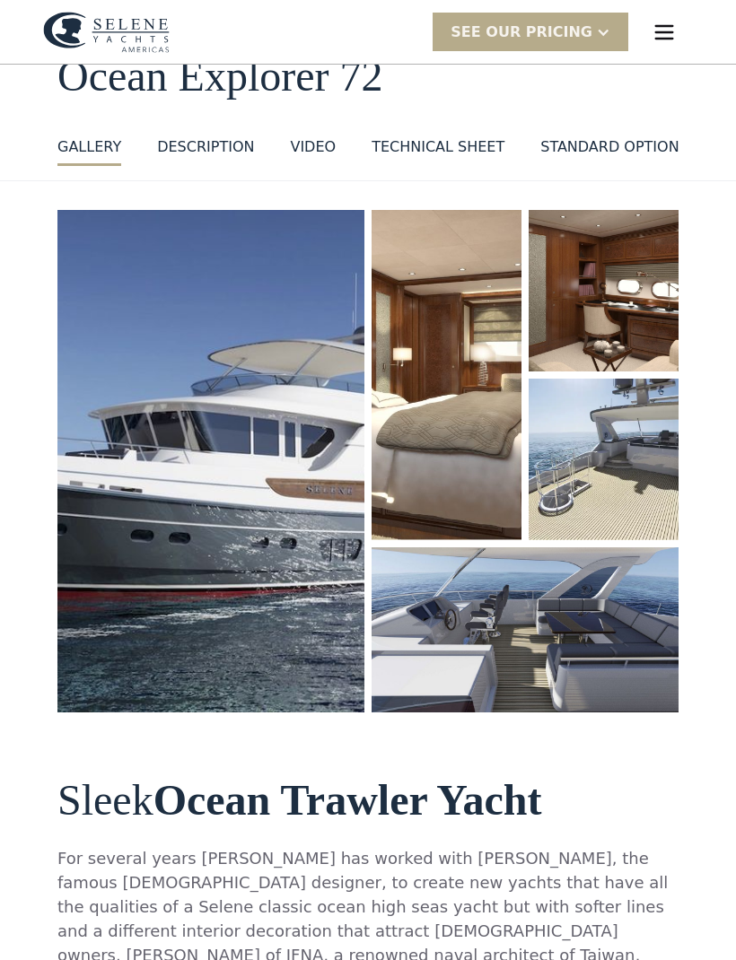
click at [167, 407] on img "open lightbox" at bounding box center [210, 461] width 307 height 502
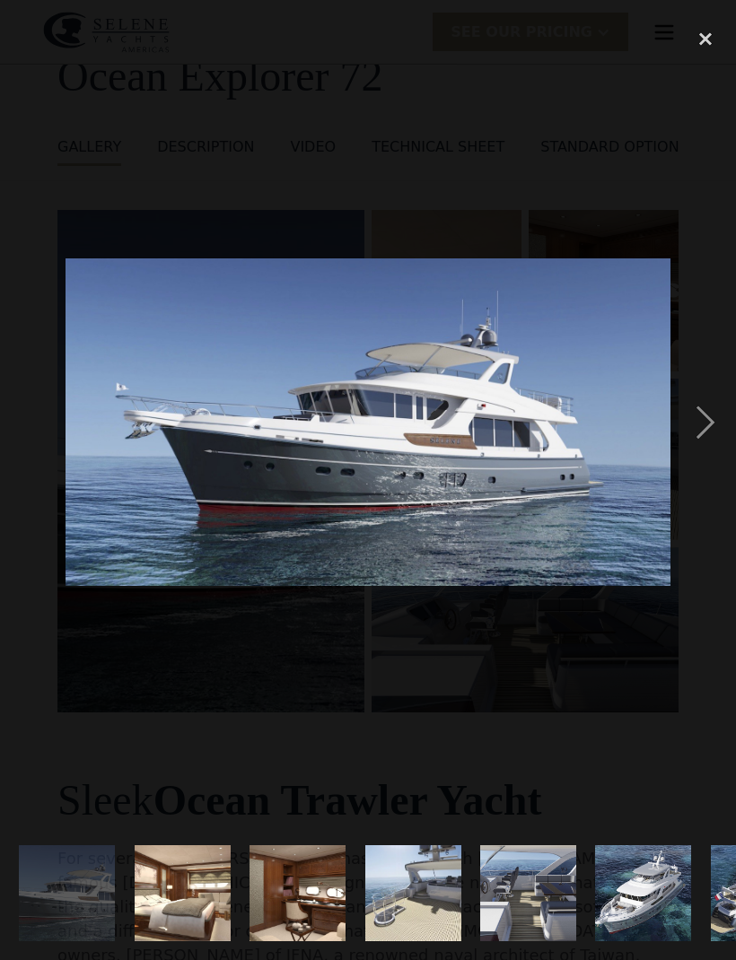
click at [712, 424] on div "next image" at bounding box center [705, 422] width 61 height 807
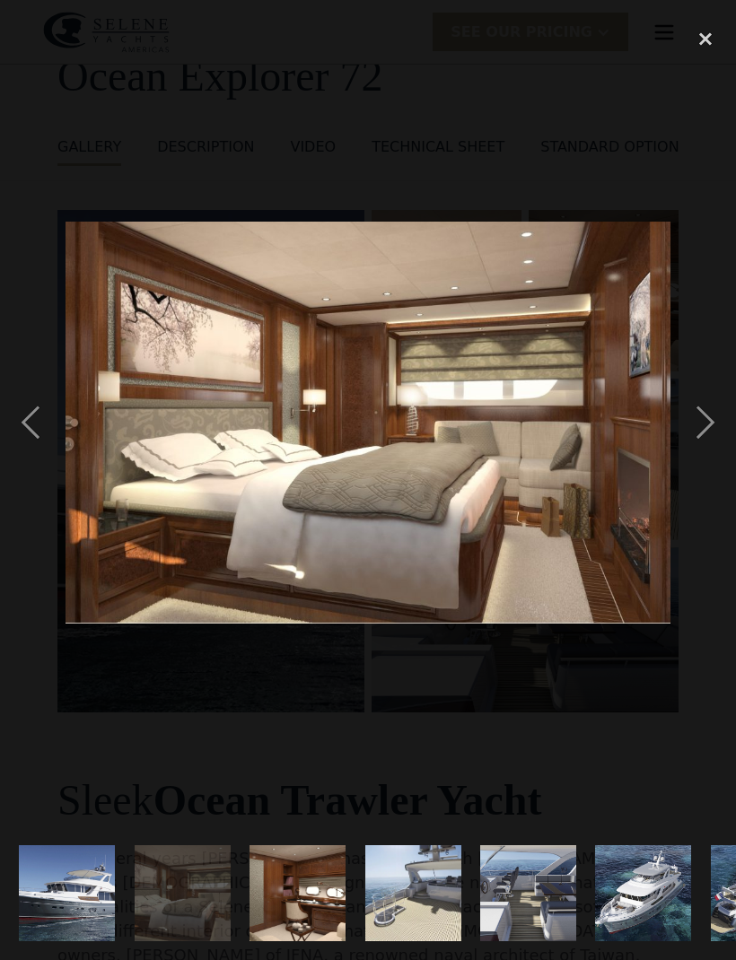
click at [718, 423] on div "next image" at bounding box center [705, 422] width 61 height 807
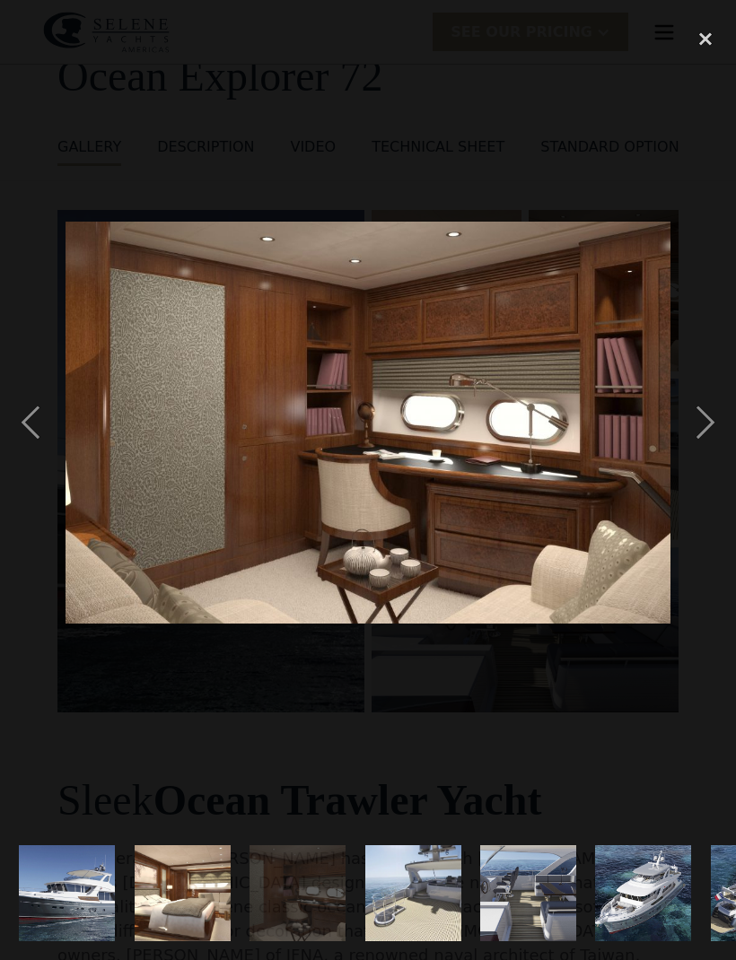
click at [720, 423] on div "next image" at bounding box center [705, 422] width 61 height 807
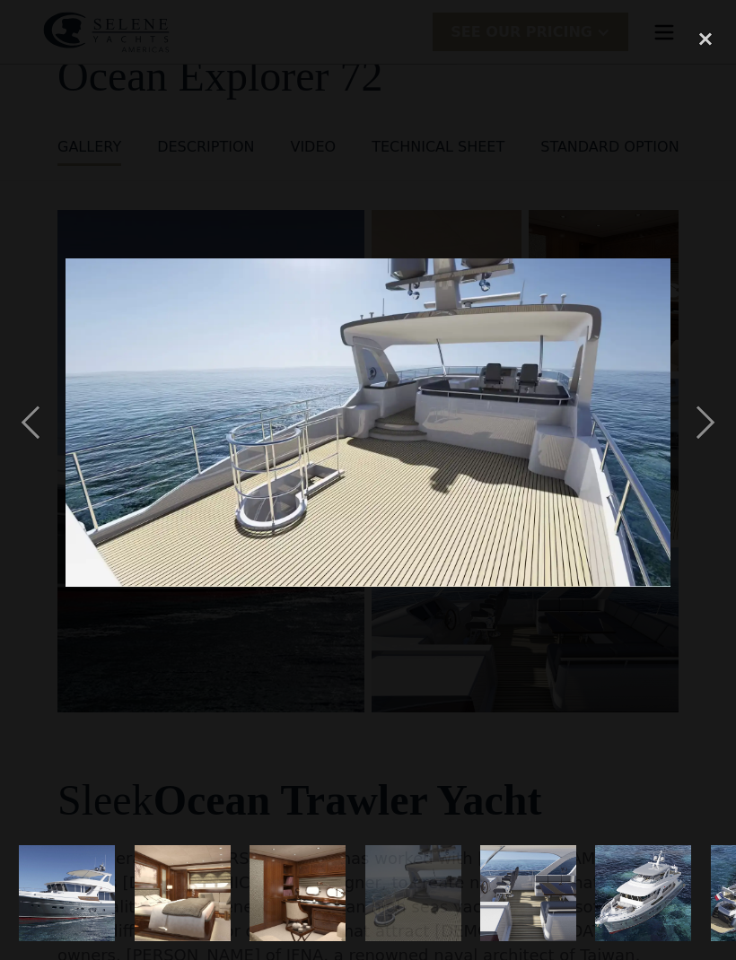
click at [717, 423] on div "next image" at bounding box center [705, 422] width 61 height 807
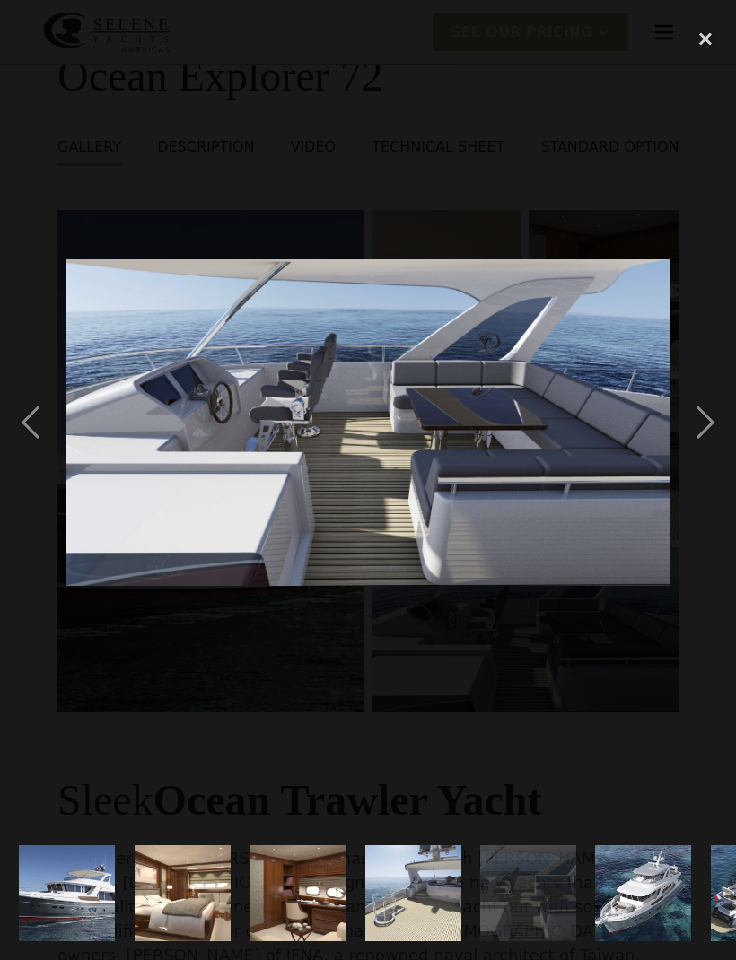
click at [718, 423] on div "next image" at bounding box center [705, 422] width 61 height 807
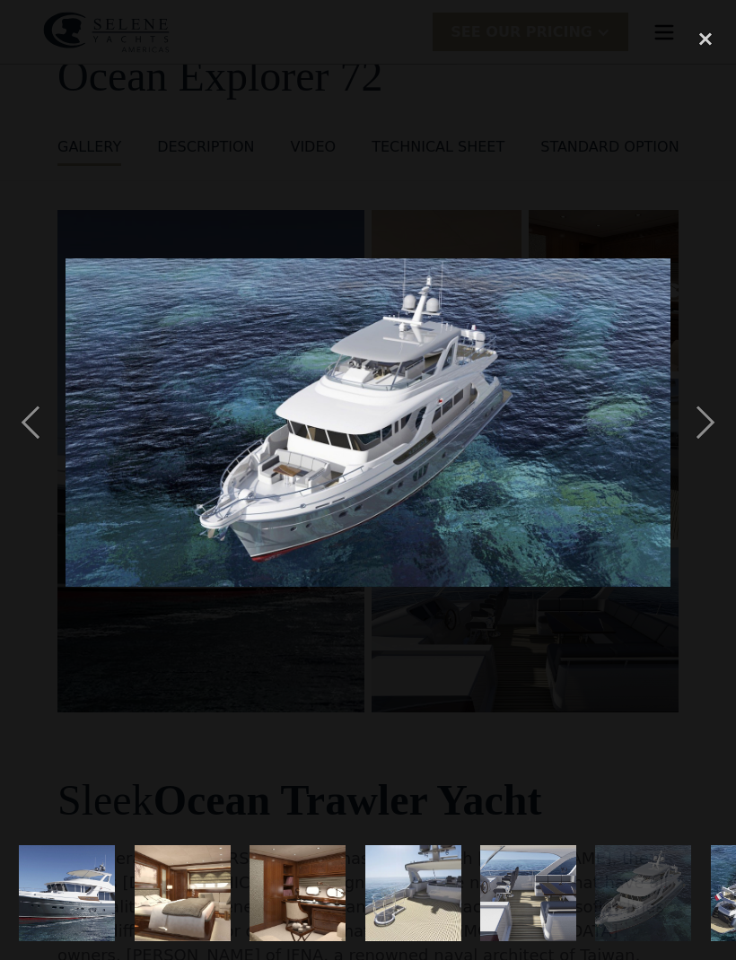
click at [720, 423] on div "next image" at bounding box center [705, 422] width 61 height 807
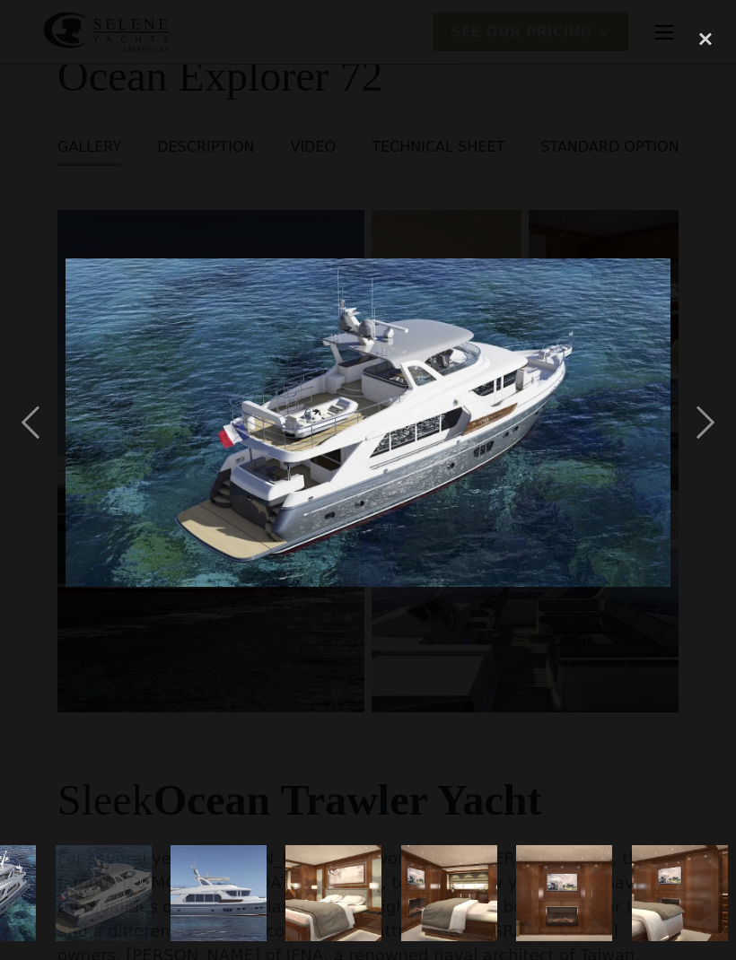
scroll to position [0, 701]
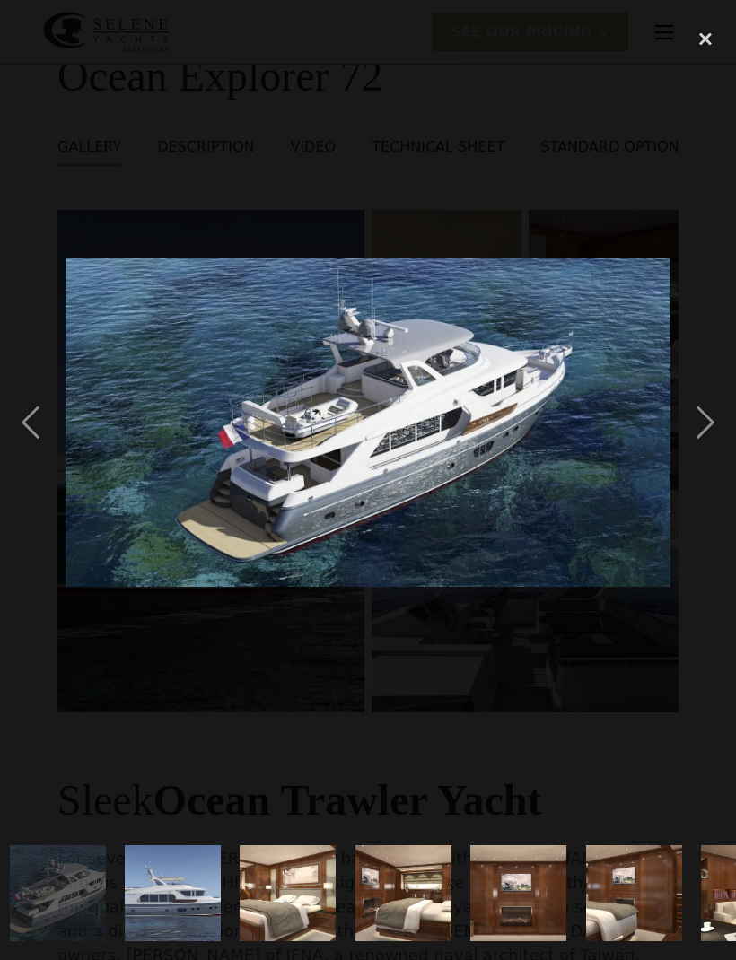
click at [722, 421] on div "next image" at bounding box center [705, 422] width 61 height 807
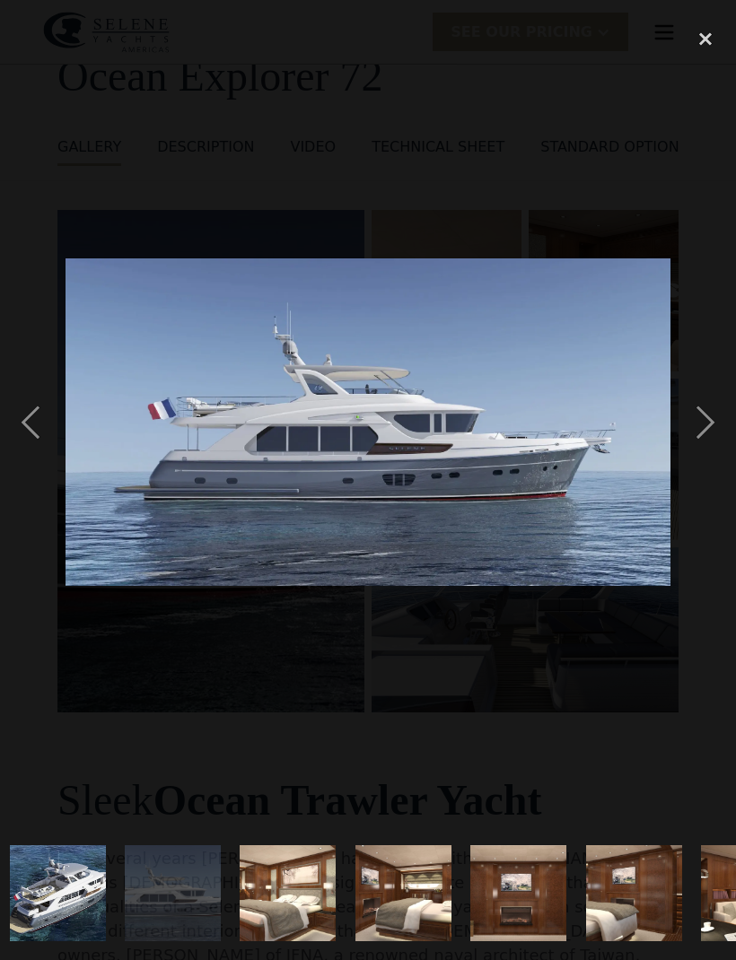
click at [723, 421] on div "next image" at bounding box center [705, 422] width 61 height 807
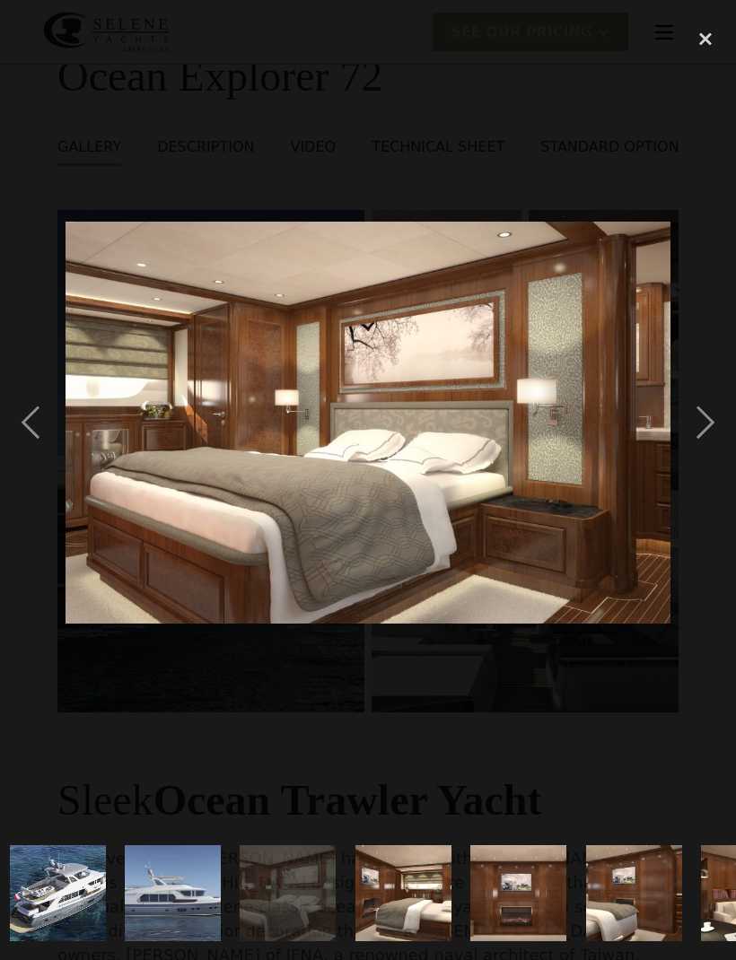
click at [723, 421] on div "next image" at bounding box center [705, 422] width 61 height 807
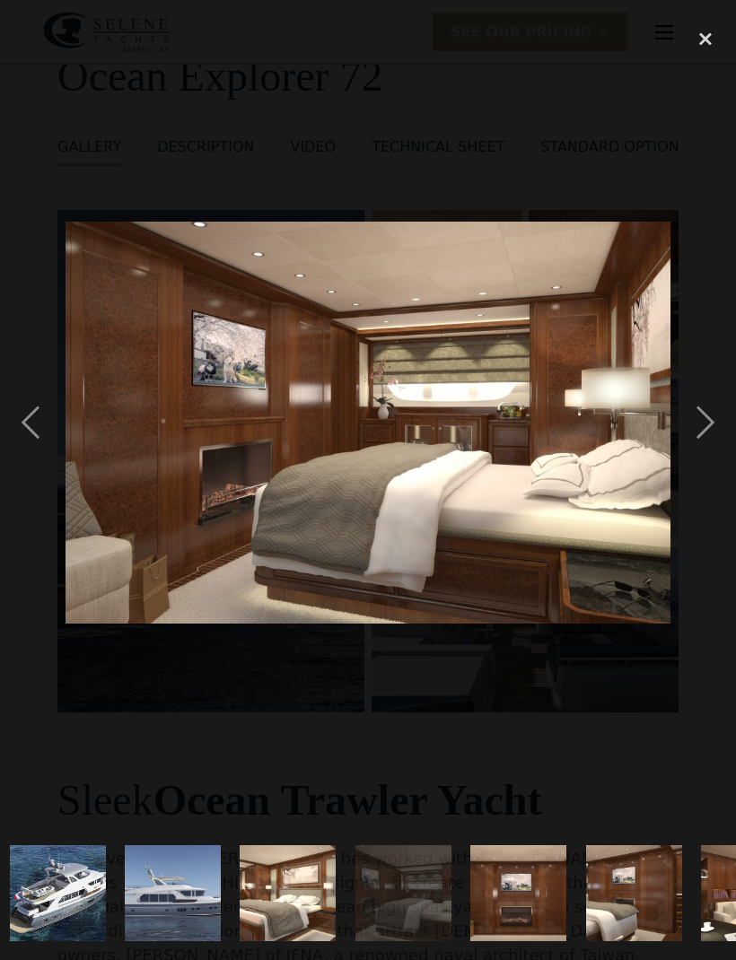
click at [723, 421] on div "next image" at bounding box center [705, 422] width 61 height 807
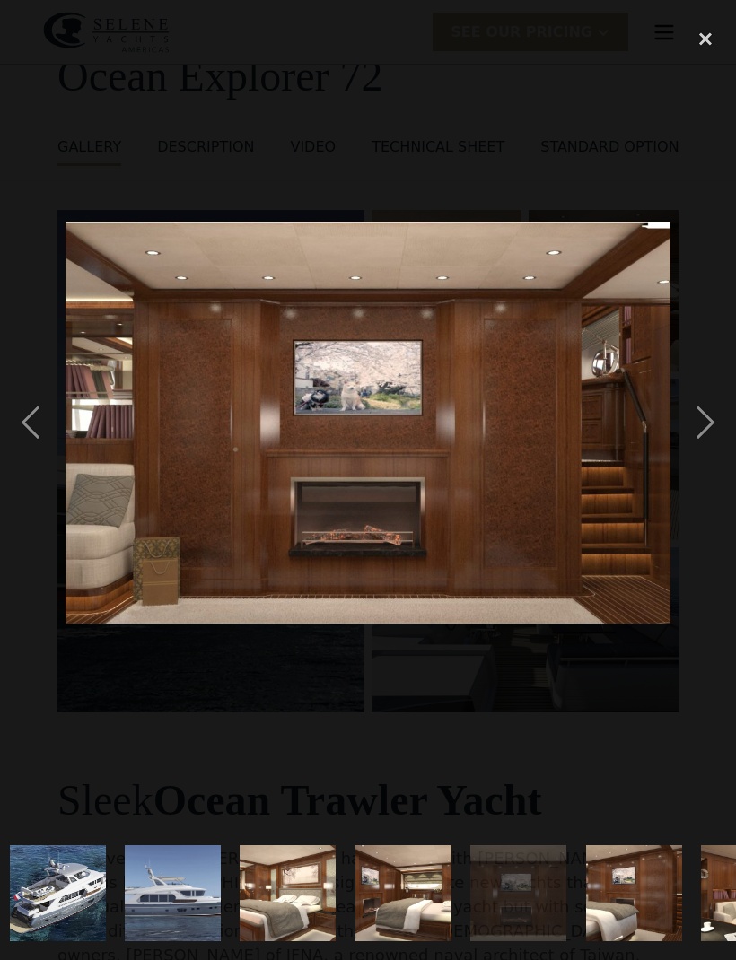
click at [723, 422] on div "next image" at bounding box center [705, 422] width 61 height 807
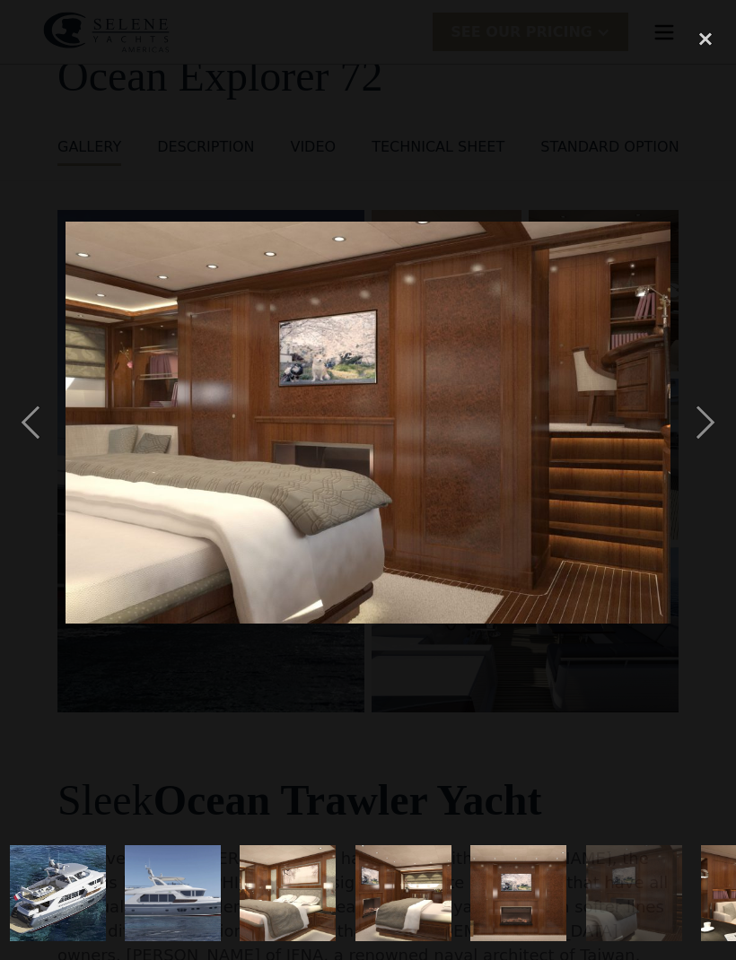
click at [722, 422] on div "next image" at bounding box center [705, 422] width 61 height 807
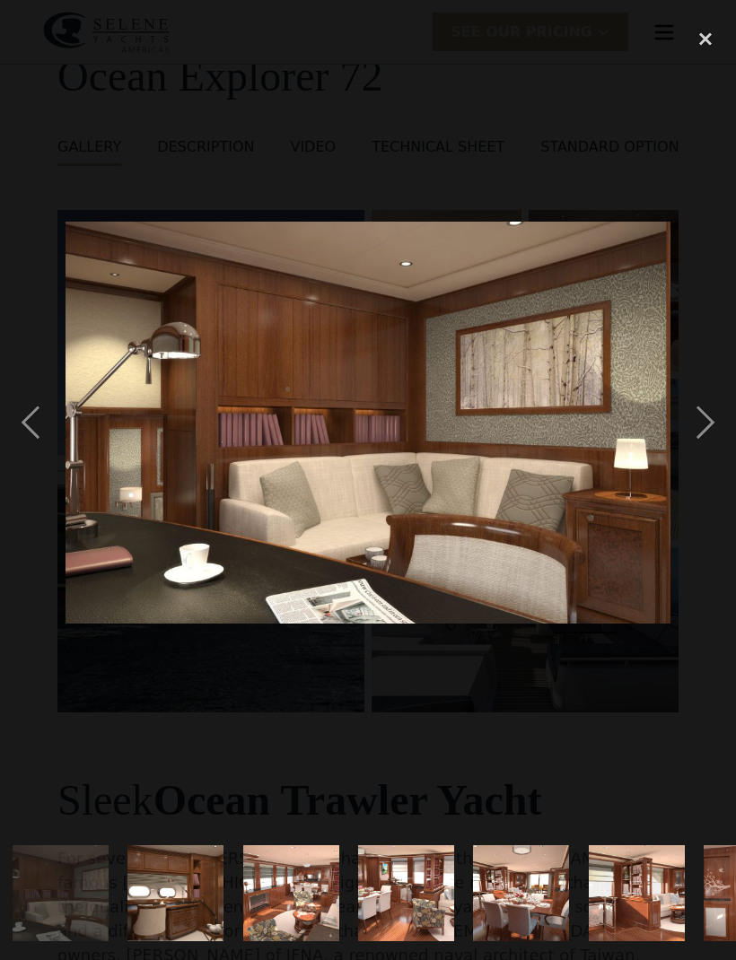
click at [723, 421] on div "next image" at bounding box center [705, 422] width 61 height 807
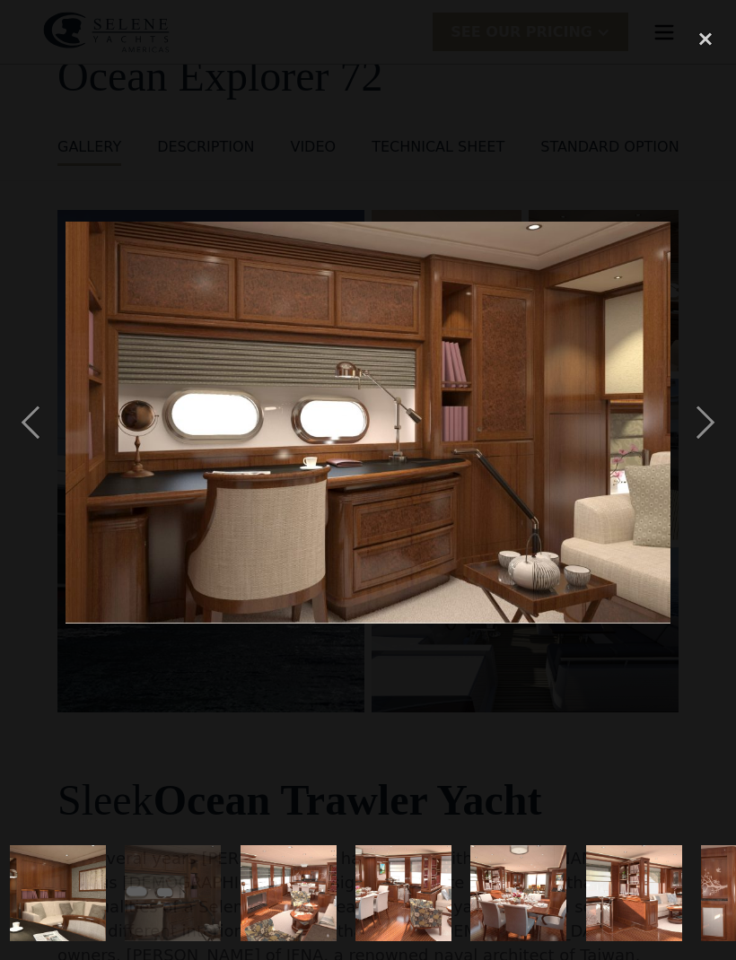
click at [723, 421] on div "next image" at bounding box center [705, 422] width 61 height 807
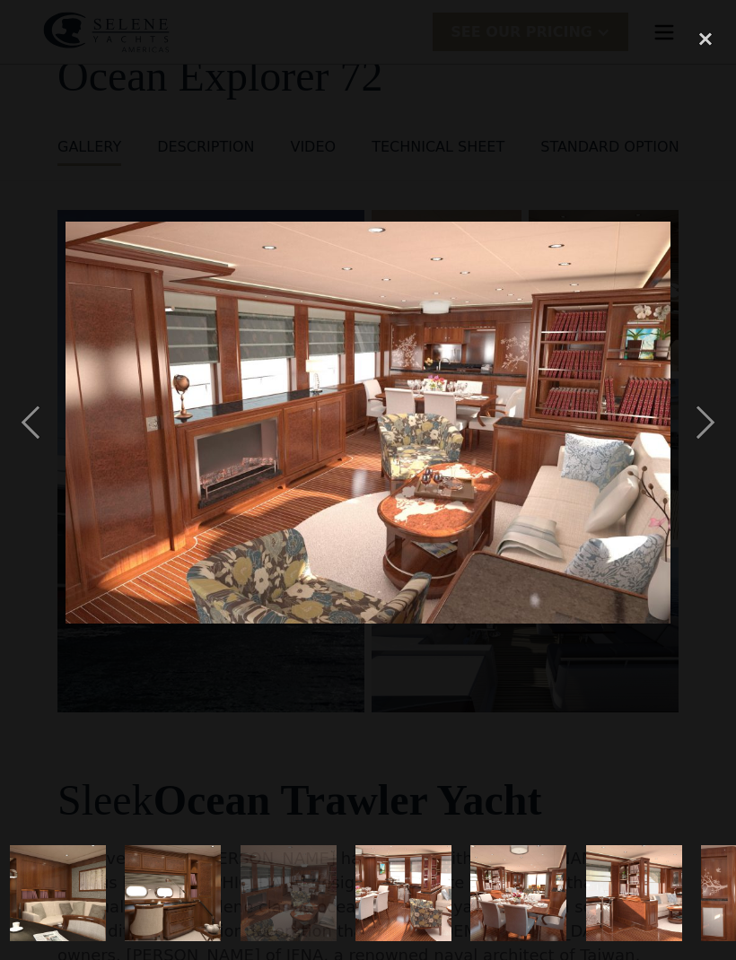
click at [723, 421] on div "next image" at bounding box center [705, 422] width 61 height 807
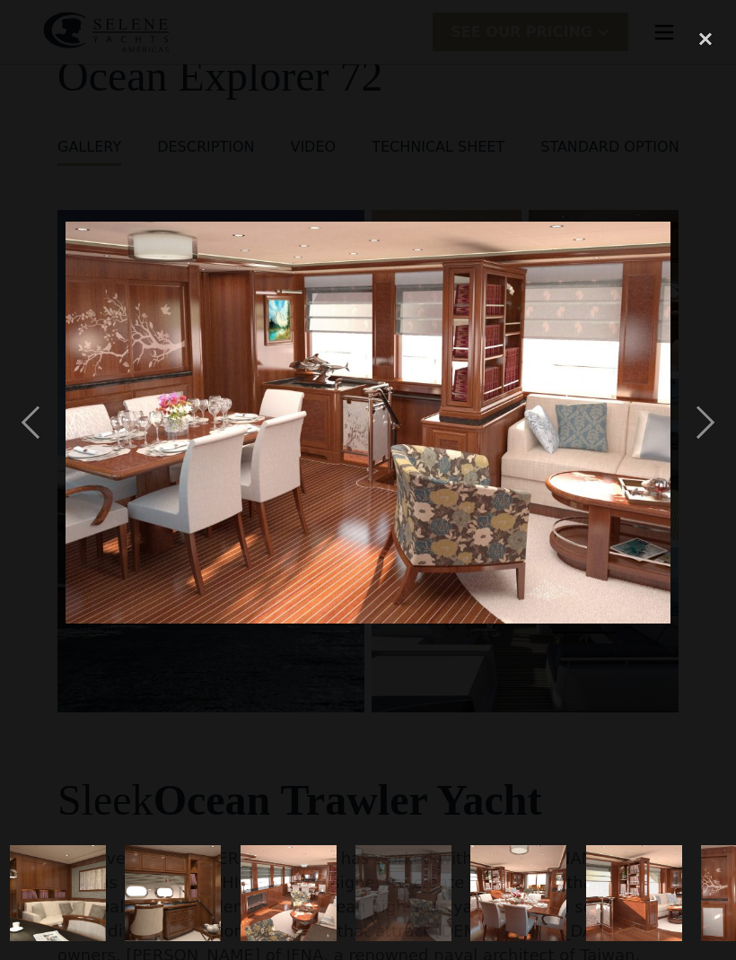
click at [723, 420] on div "next image" at bounding box center [705, 422] width 61 height 807
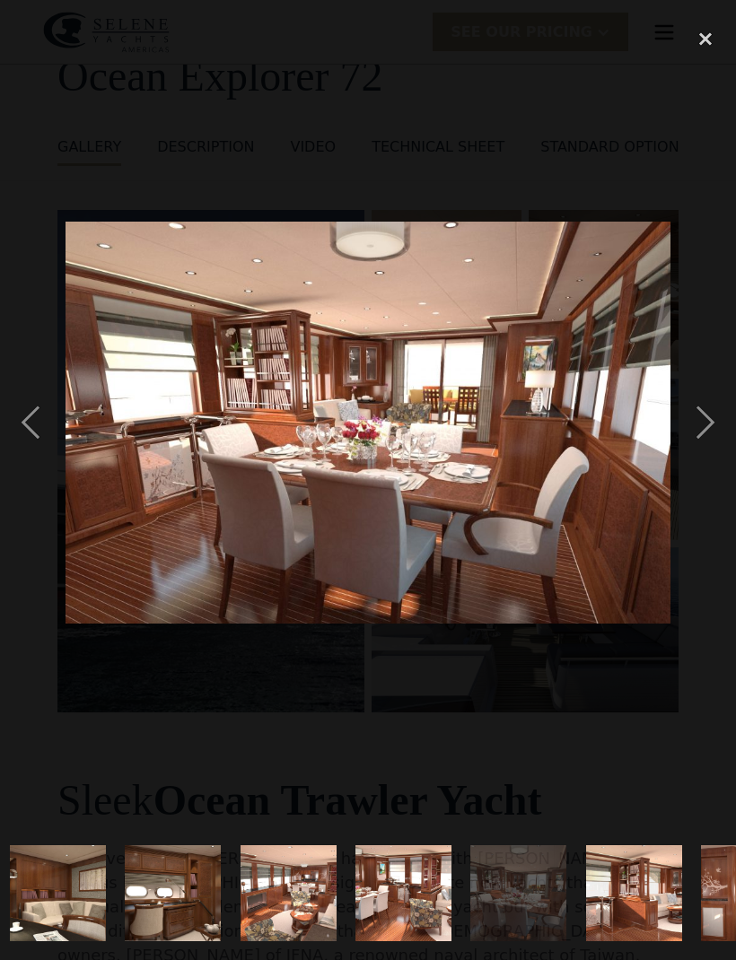
click at [723, 419] on div "next image" at bounding box center [705, 422] width 61 height 807
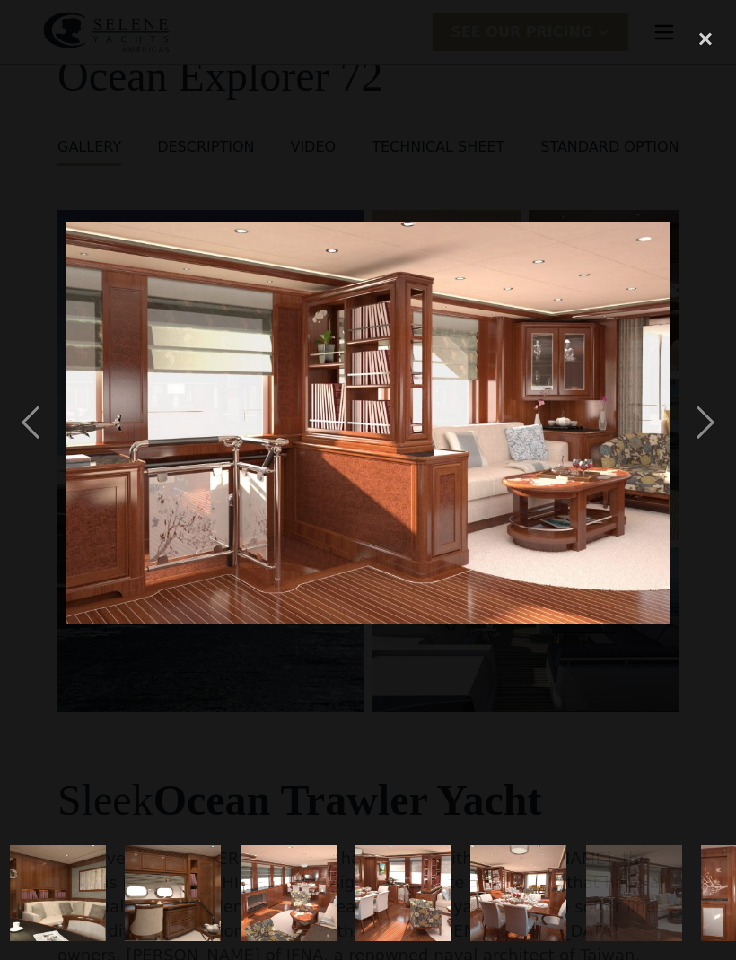
click at [724, 418] on div "next image" at bounding box center [705, 422] width 61 height 807
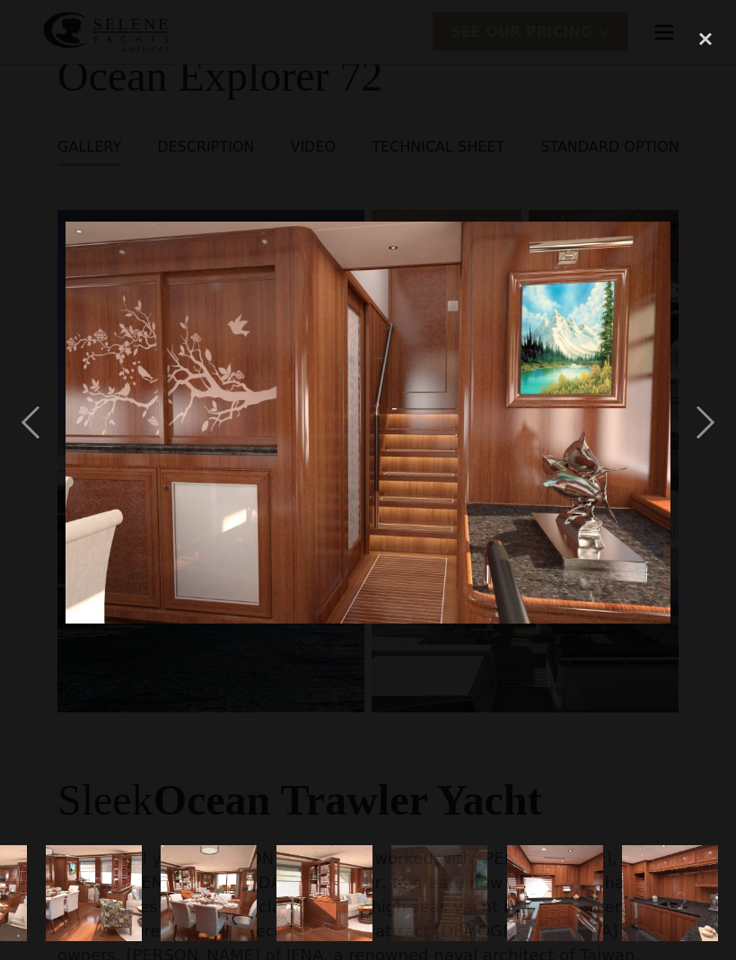
click at [723, 419] on div "next image" at bounding box center [705, 422] width 61 height 807
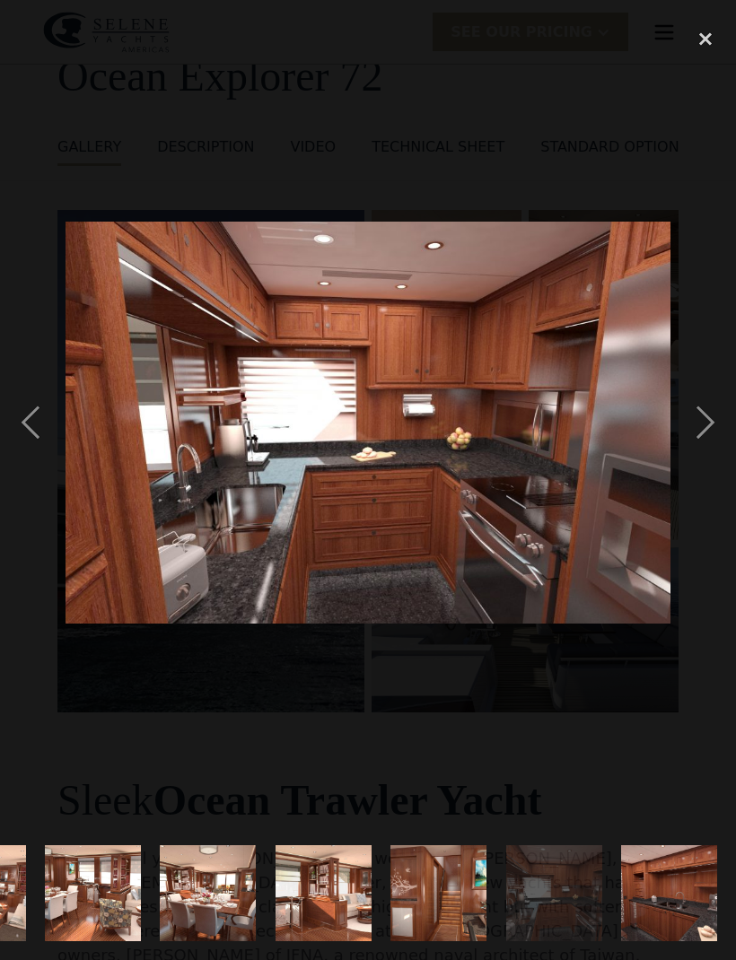
click at [722, 420] on div "next image" at bounding box center [705, 422] width 61 height 807
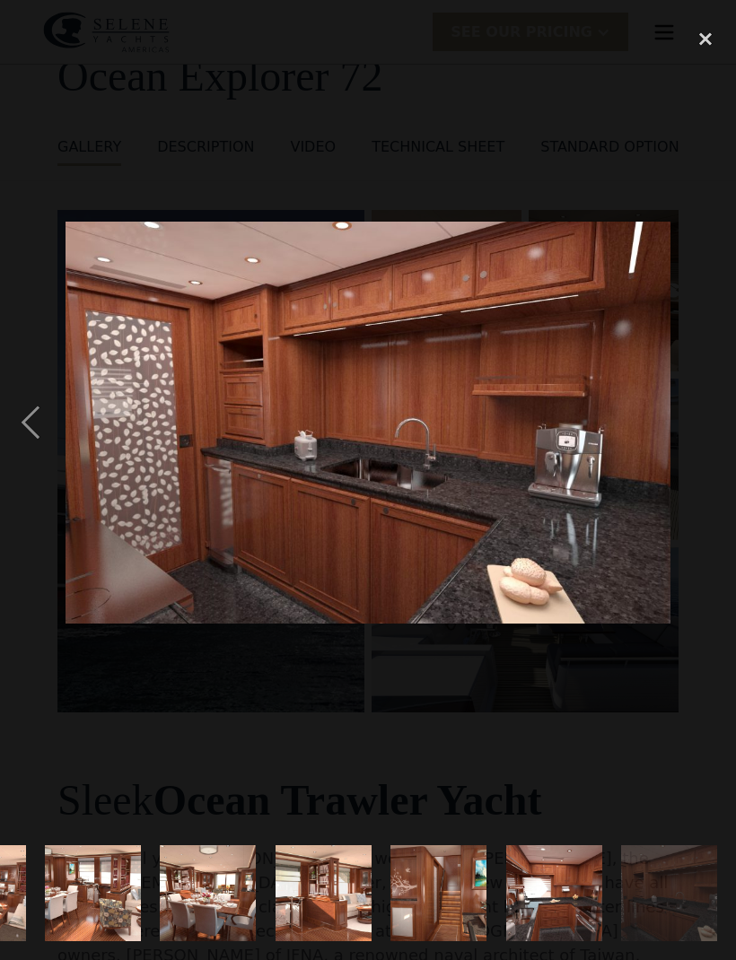
click at [723, 419] on div "next image" at bounding box center [705, 422] width 61 height 807
click at [694, 37] on div "close lightbox" at bounding box center [705, 38] width 61 height 39
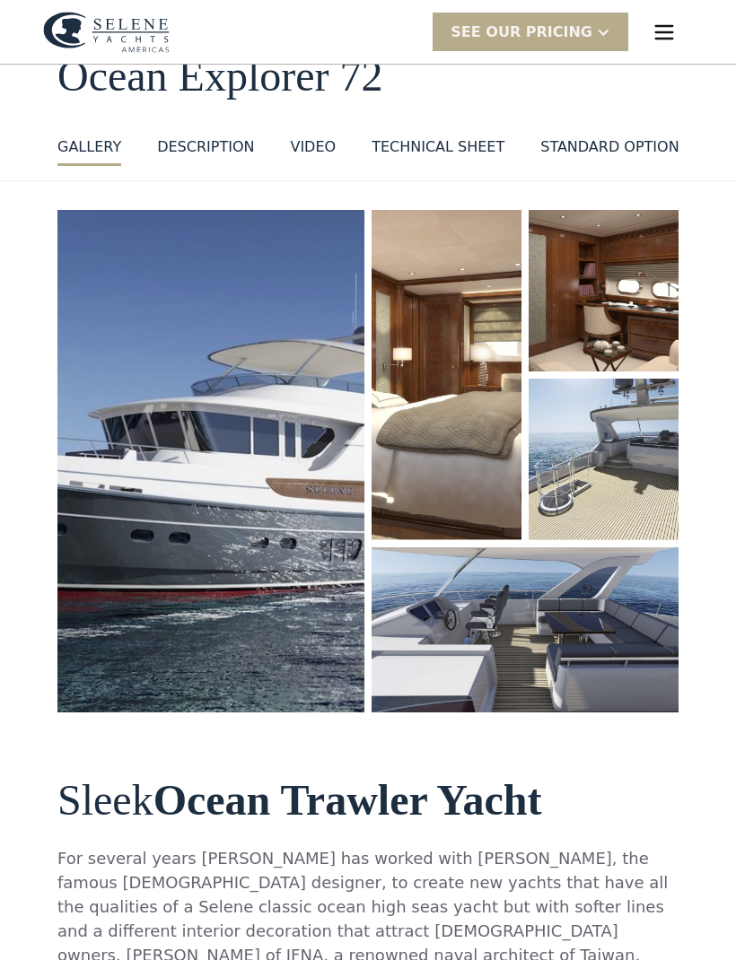
scroll to position [0, 0]
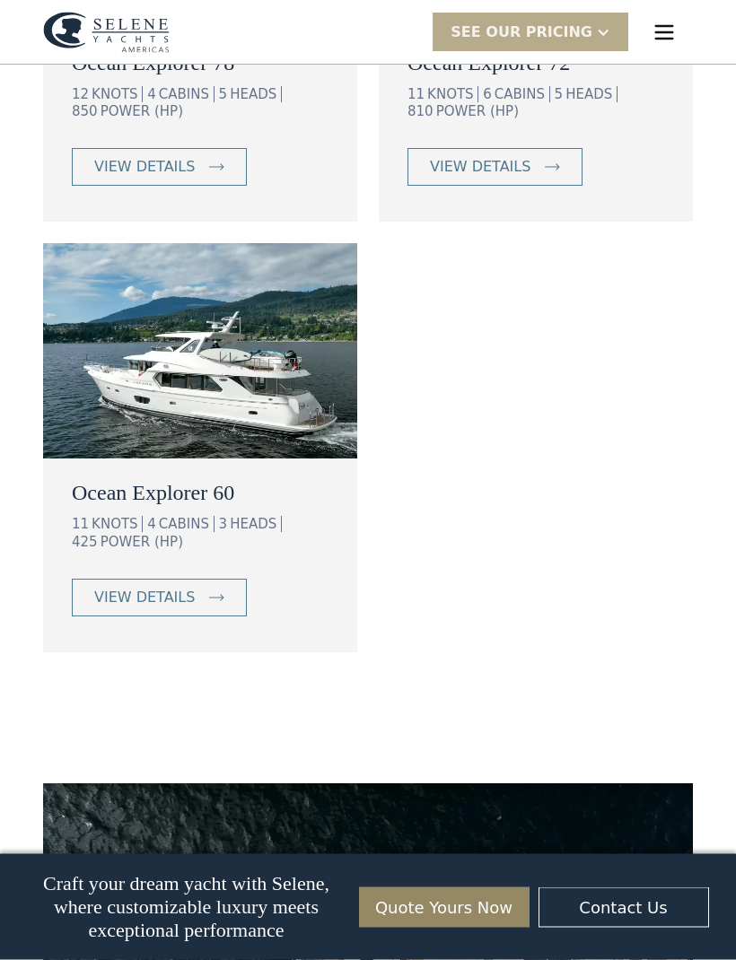
scroll to position [1954, 0]
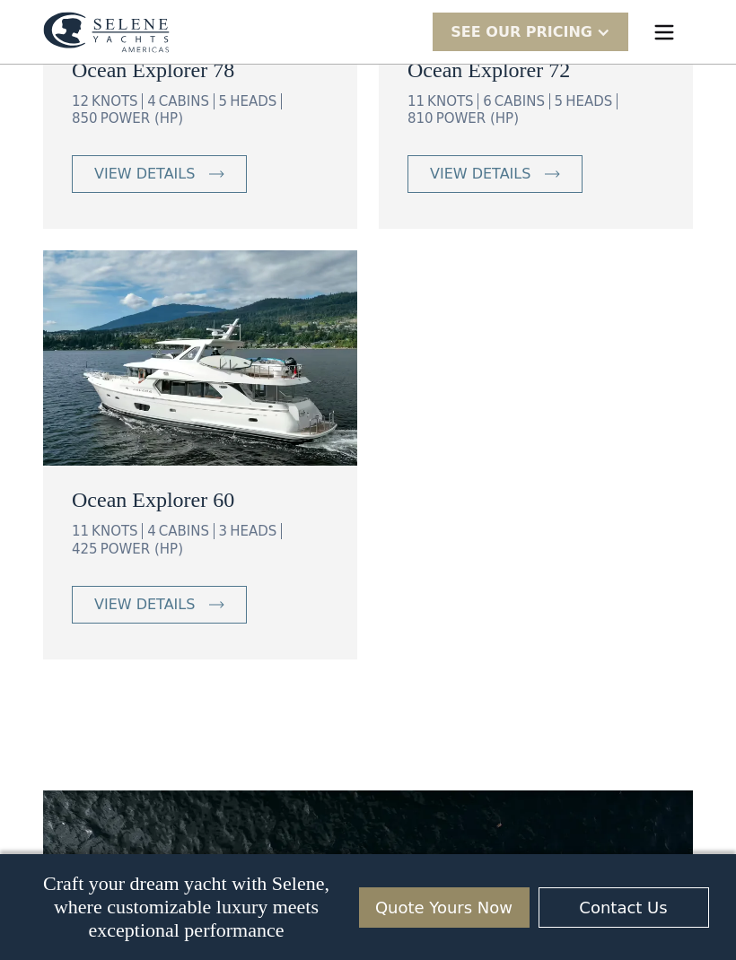
click at [191, 586] on link "view details" at bounding box center [159, 605] width 175 height 38
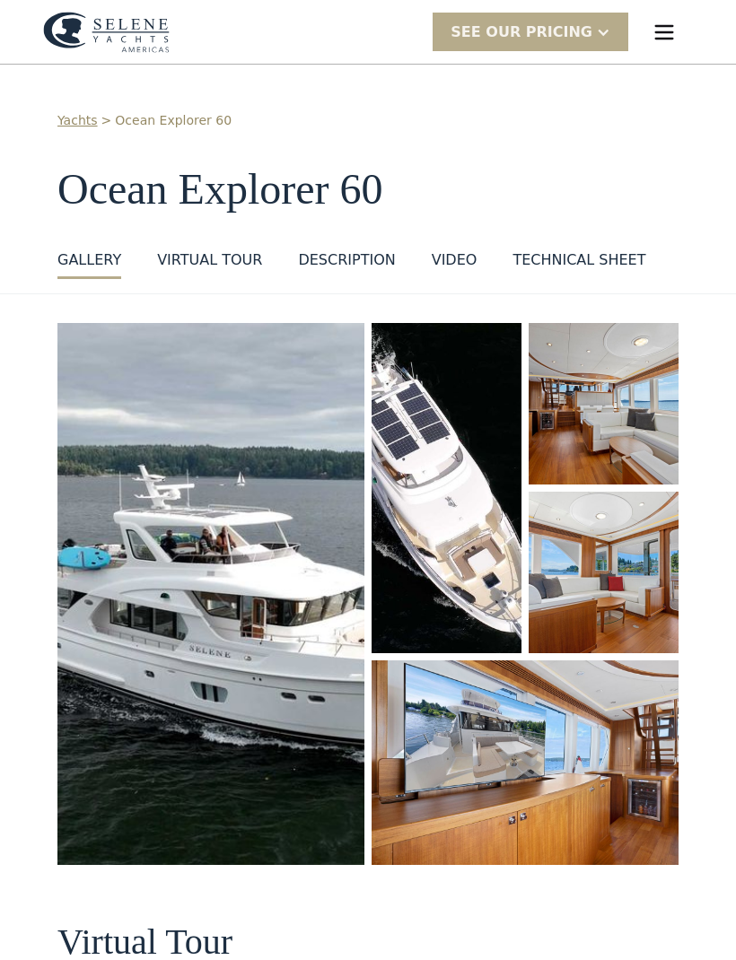
click at [581, 258] on div "Technical sheet" at bounding box center [578, 260] width 133 height 22
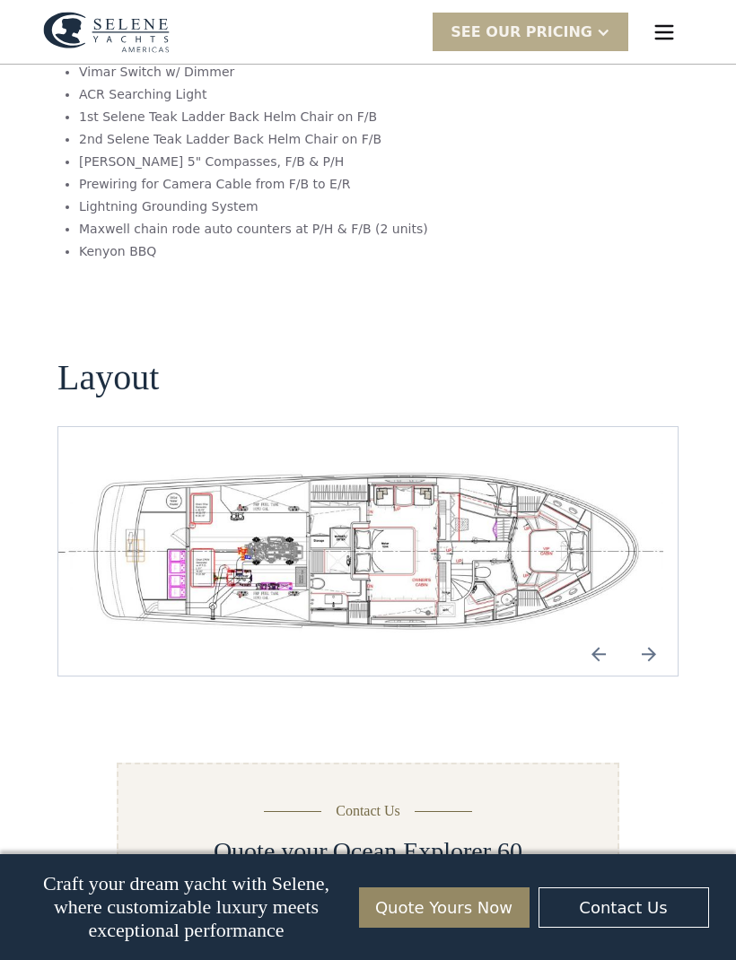
scroll to position [3739, 0]
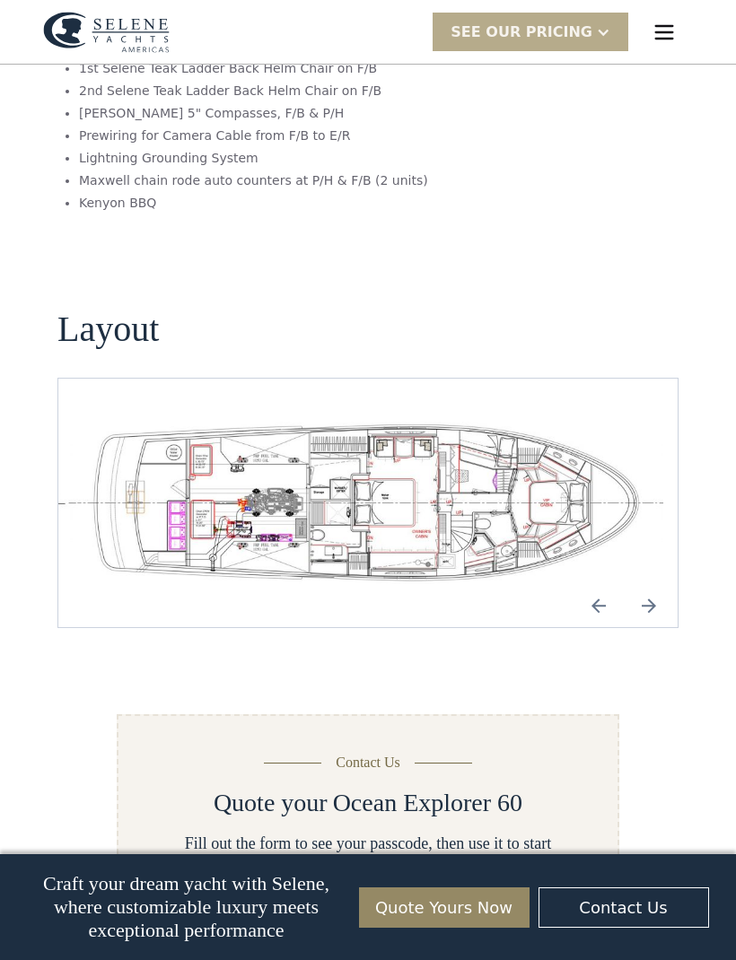
click at [591, 584] on img "Previous slide" at bounding box center [598, 605] width 43 height 43
click at [603, 584] on img "Previous slide" at bounding box center [598, 605] width 43 height 43
click at [592, 584] on img "Previous slide" at bounding box center [598, 605] width 43 height 43
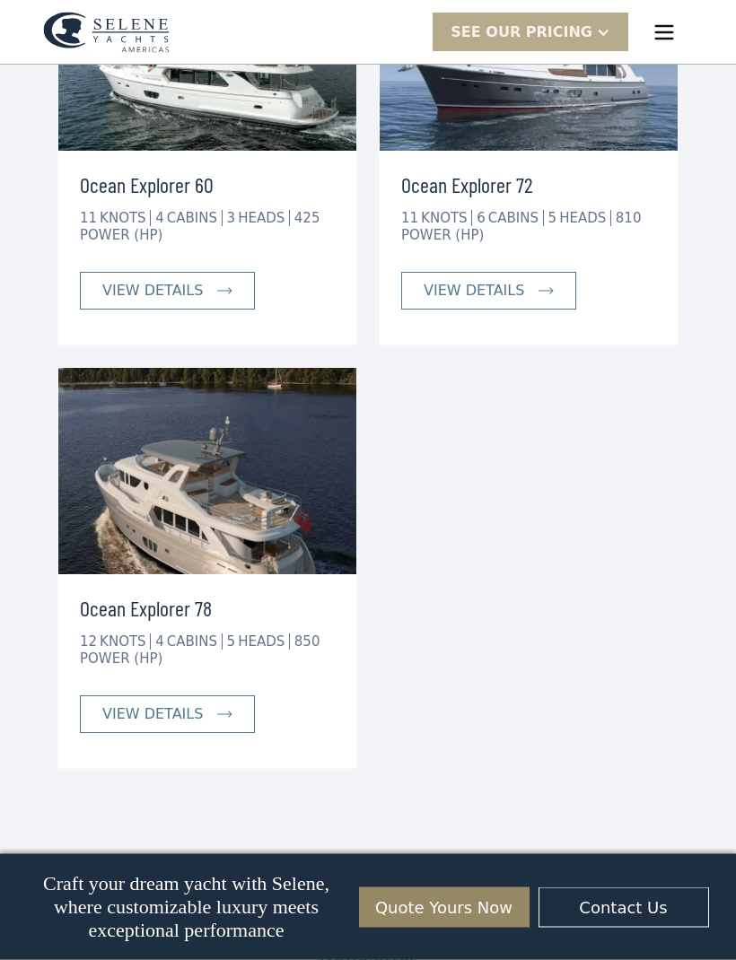
scroll to position [6034, 0]
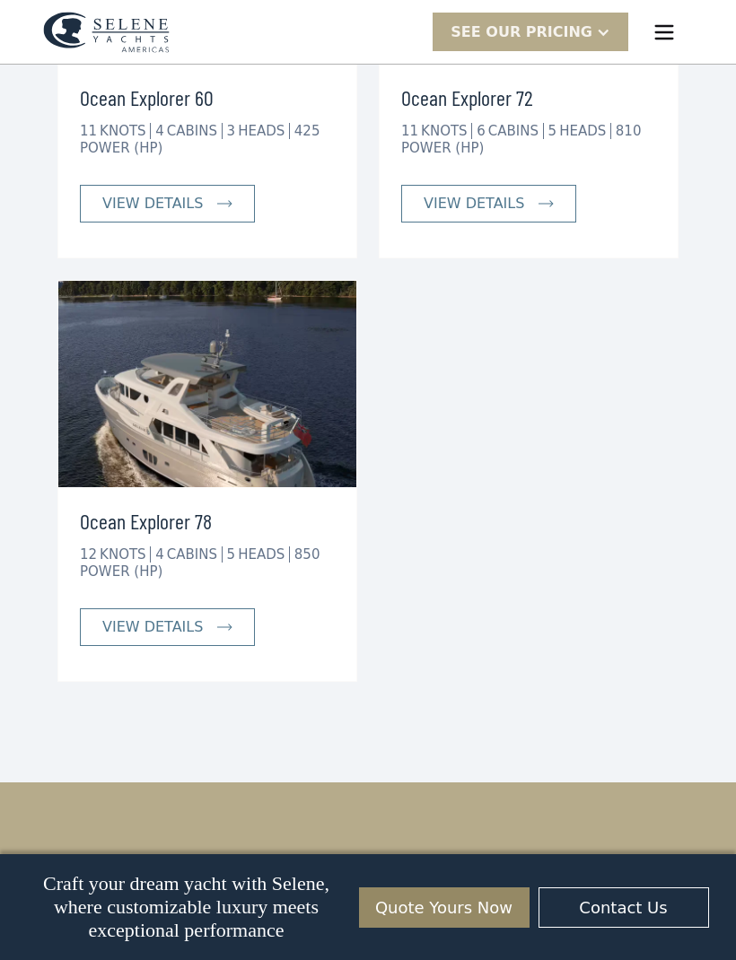
click at [202, 608] on link "view details" at bounding box center [167, 627] width 175 height 38
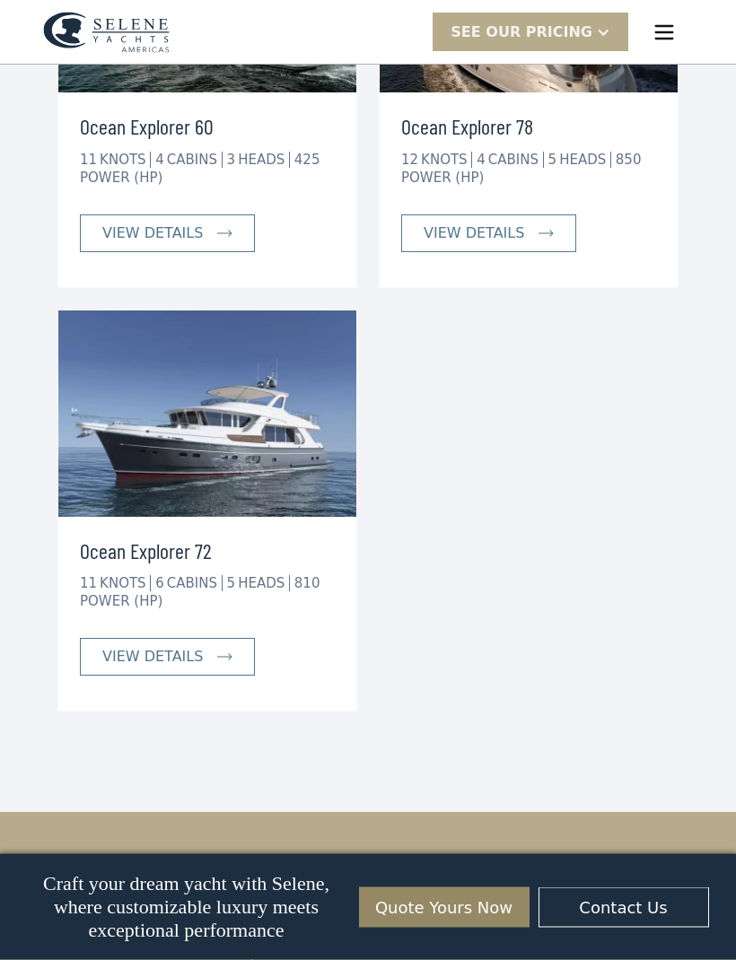
scroll to position [4777, 0]
